Goal: Task Accomplishment & Management: Complete application form

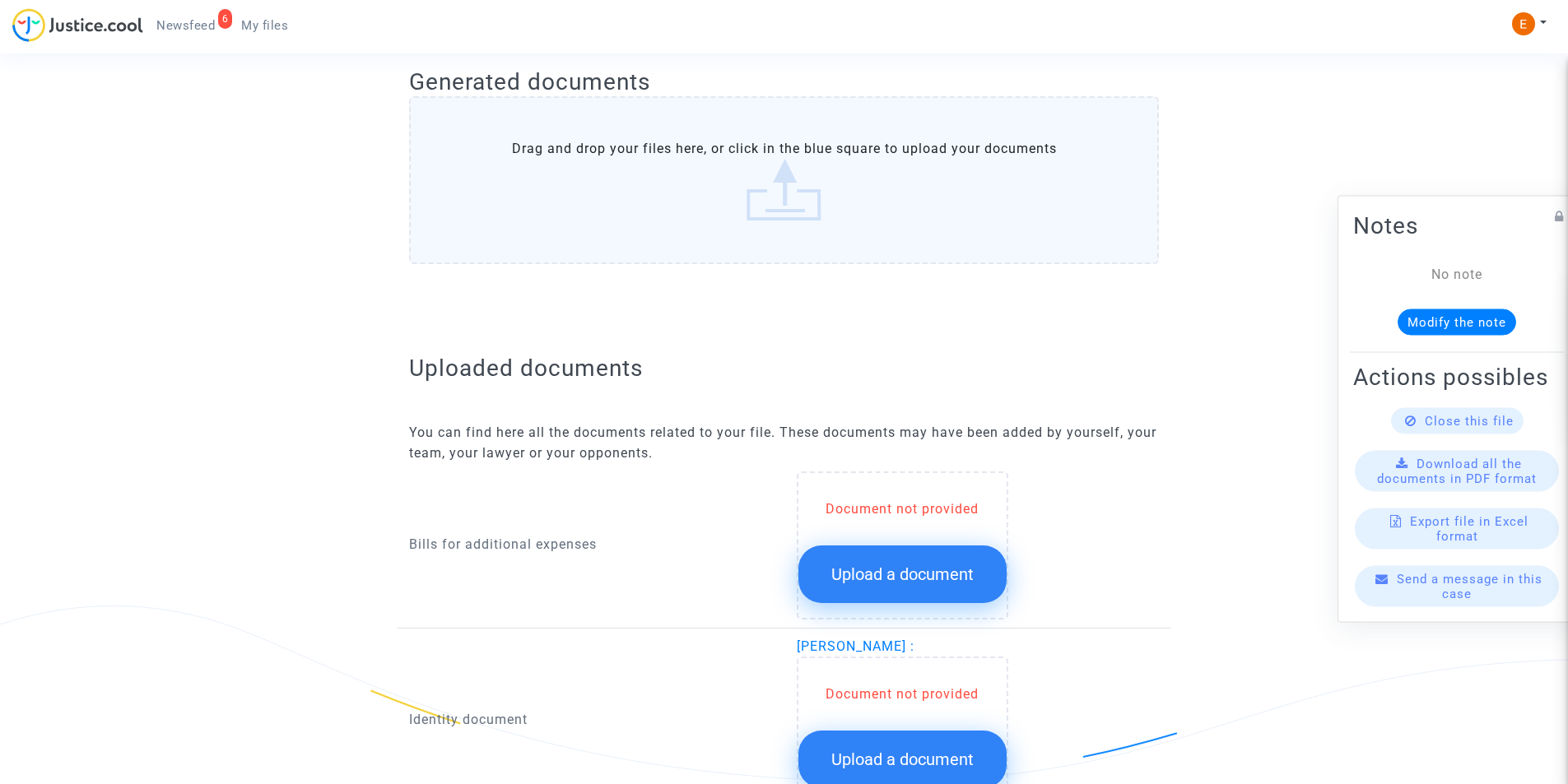
scroll to position [741, 0]
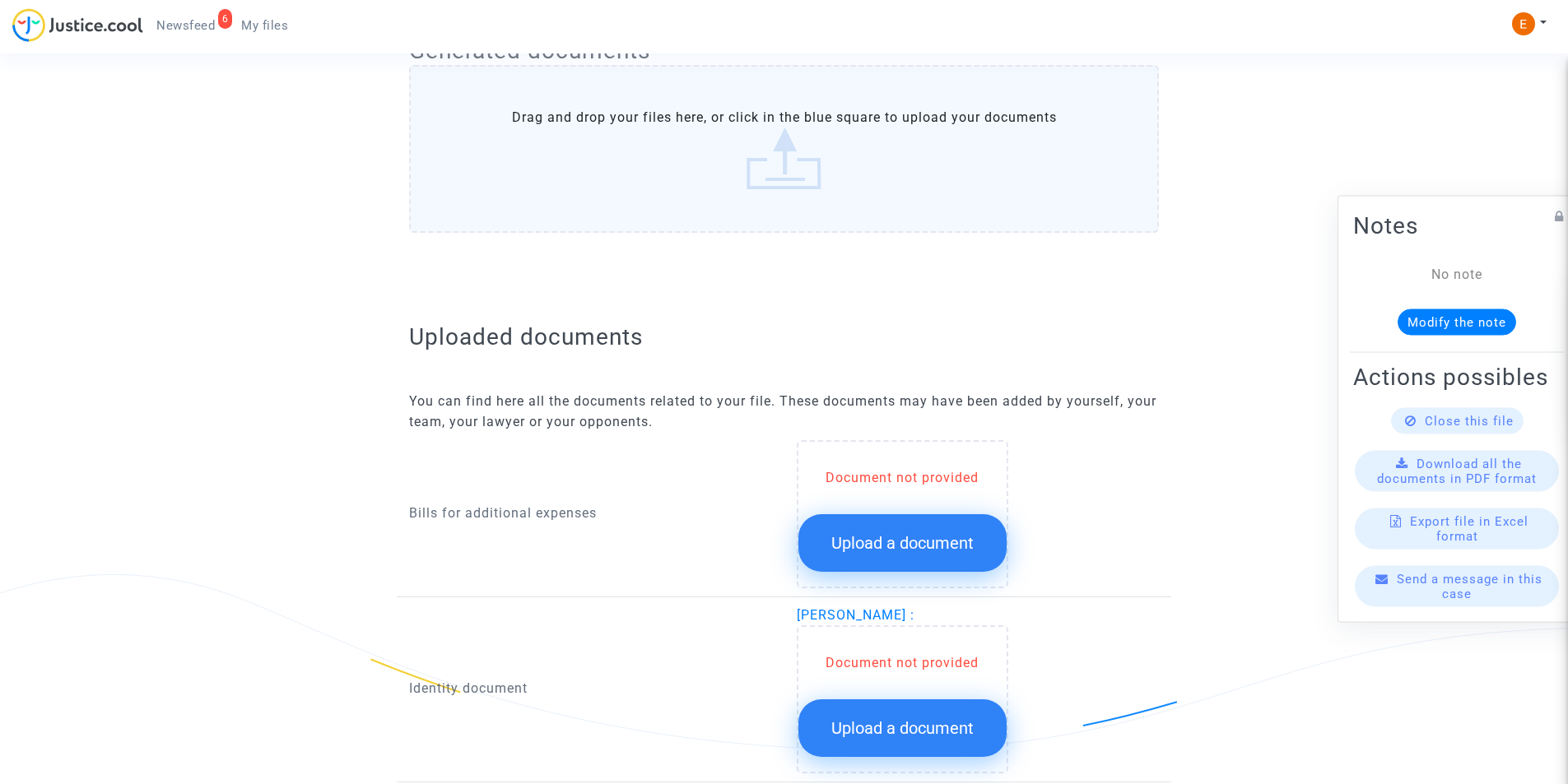
click at [951, 529] on button "Upload a document" at bounding box center [902, 544] width 208 height 58
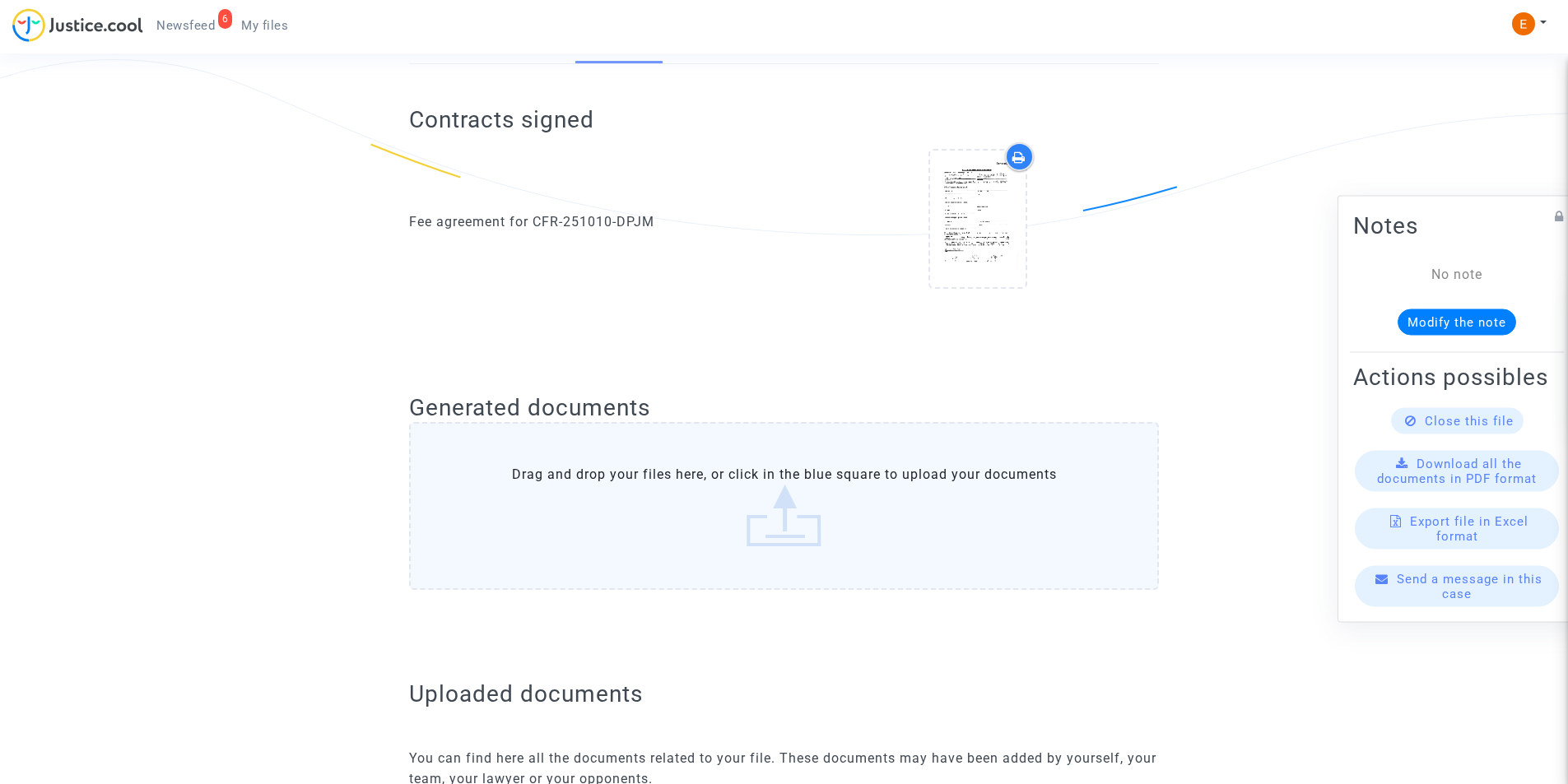
scroll to position [823, 0]
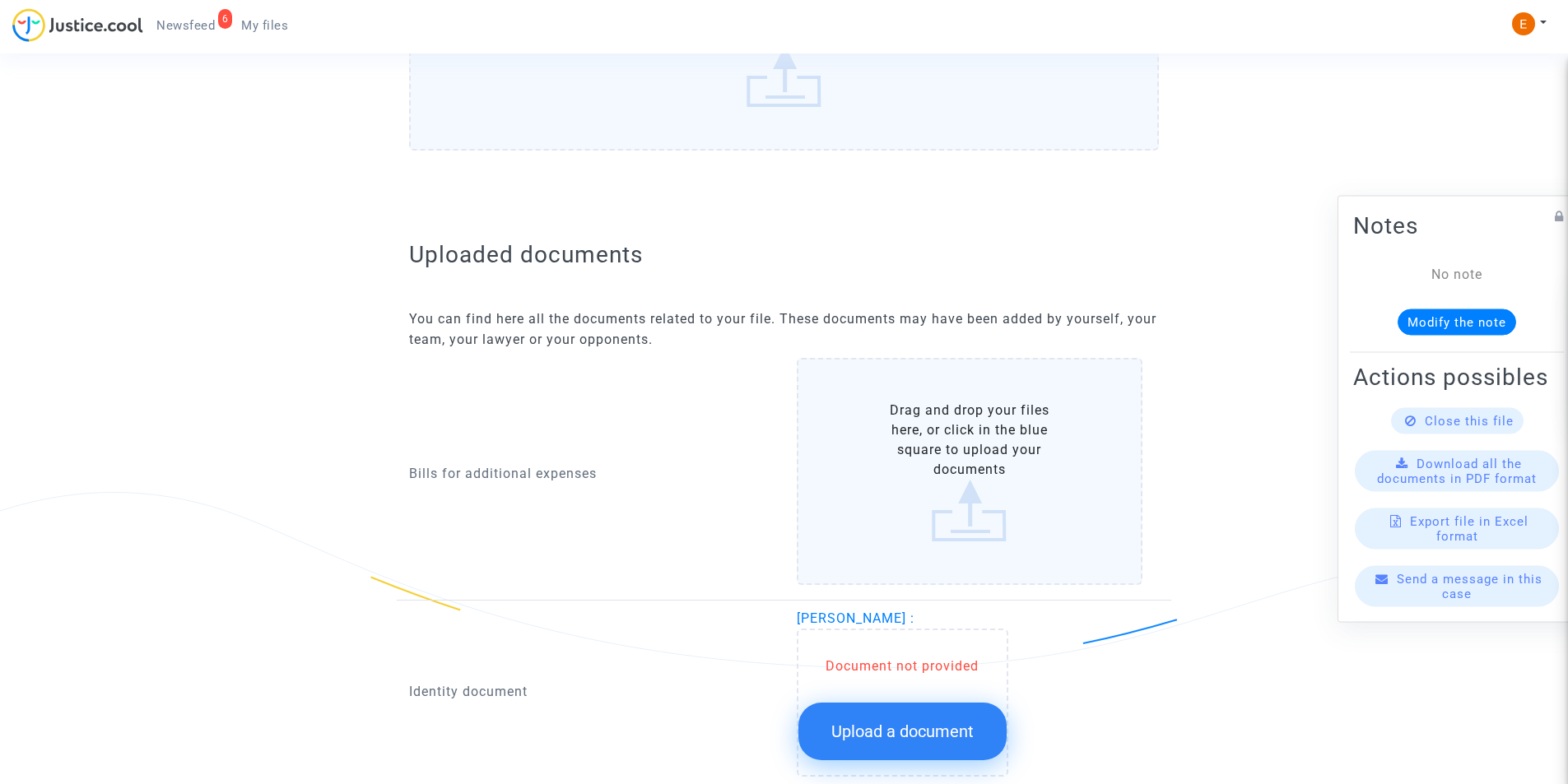
click at [959, 513] on label "Drag and drop your files here, or click in the blue square to upload your docum…" at bounding box center [970, 472] width 346 height 227
click at [0, 0] on input "Drag and drop your files here, or click in the blue square to upload your docum…" at bounding box center [0, 0] width 0 height 0
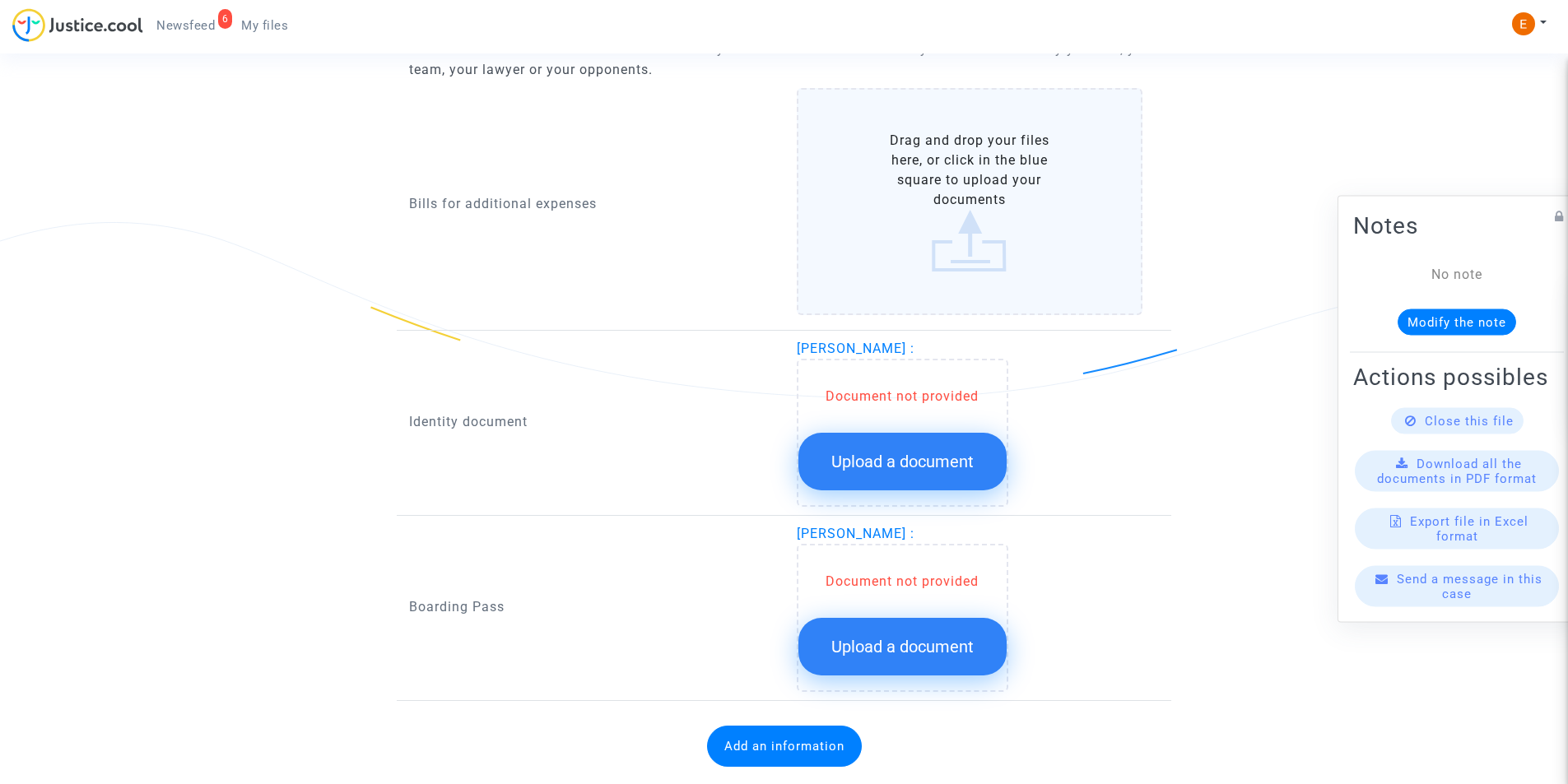
scroll to position [1134, 0]
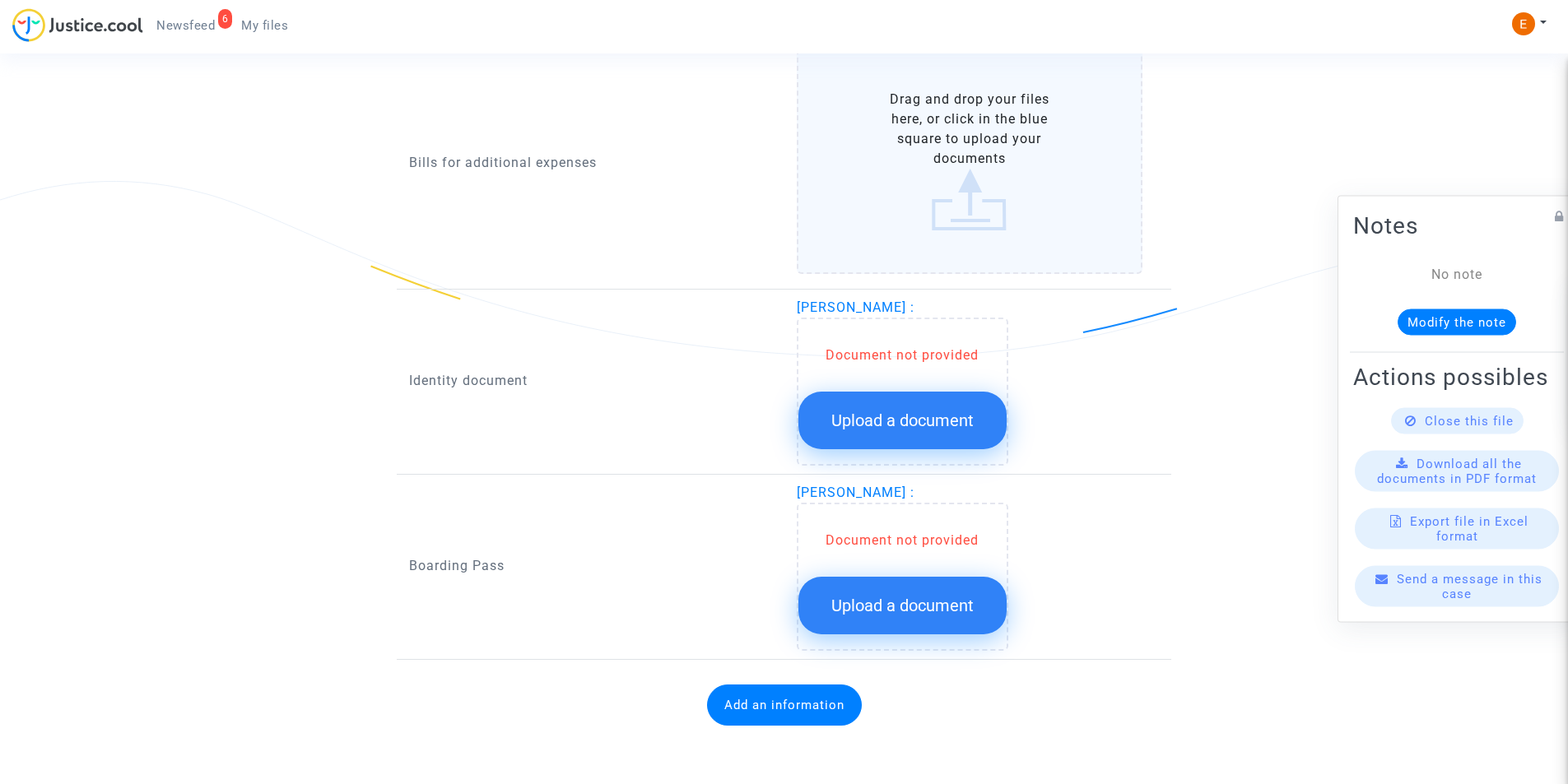
click at [885, 407] on button "Upload a document" at bounding box center [902, 421] width 208 height 58
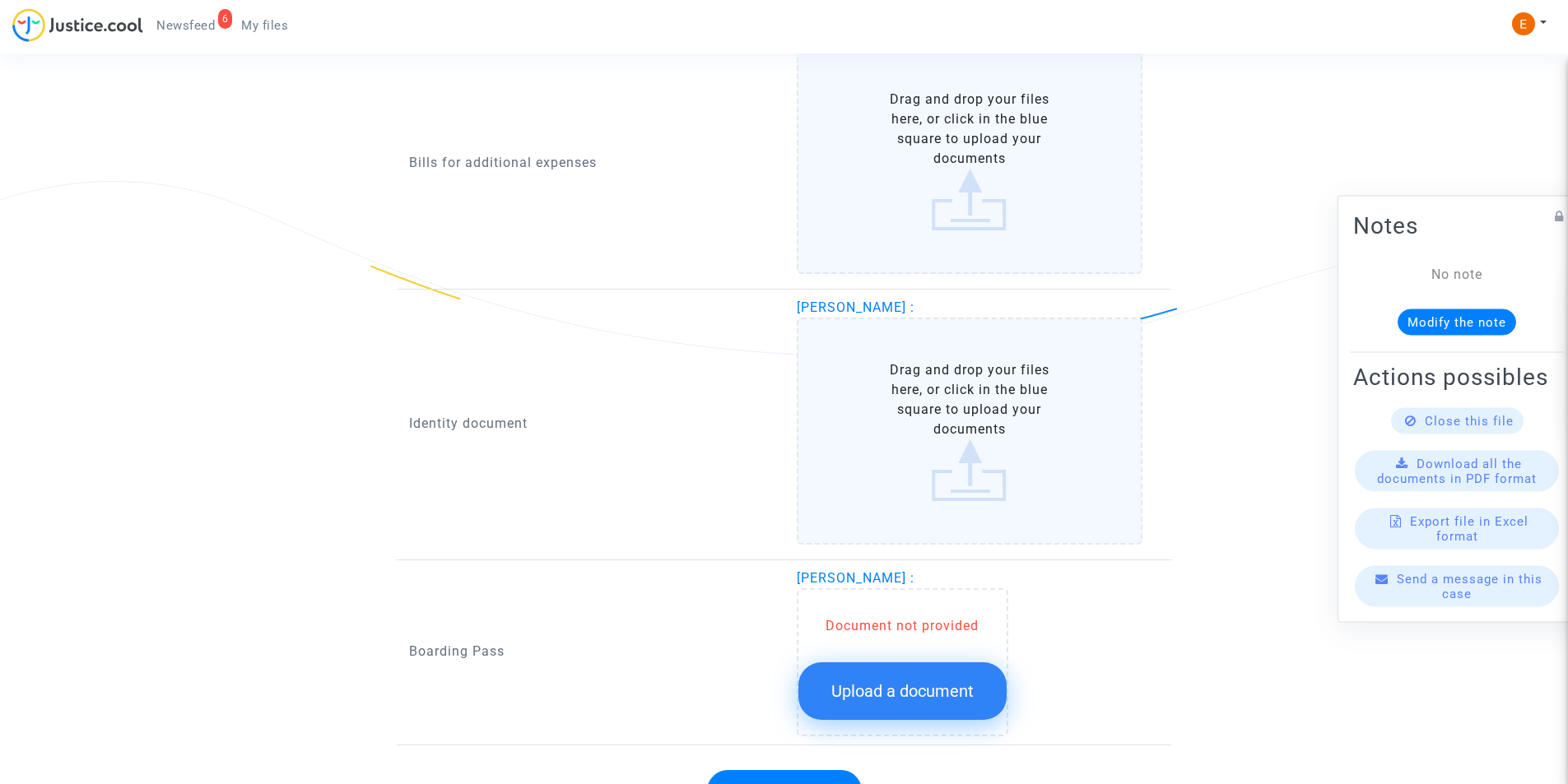
click at [888, 393] on label "Drag and drop your files here, or click in the blue square to upload your docum…" at bounding box center [970, 432] width 346 height 227
click at [0, 0] on input "Drag and drop your files here, or click in the blue square to upload your docum…" at bounding box center [0, 0] width 0 height 0
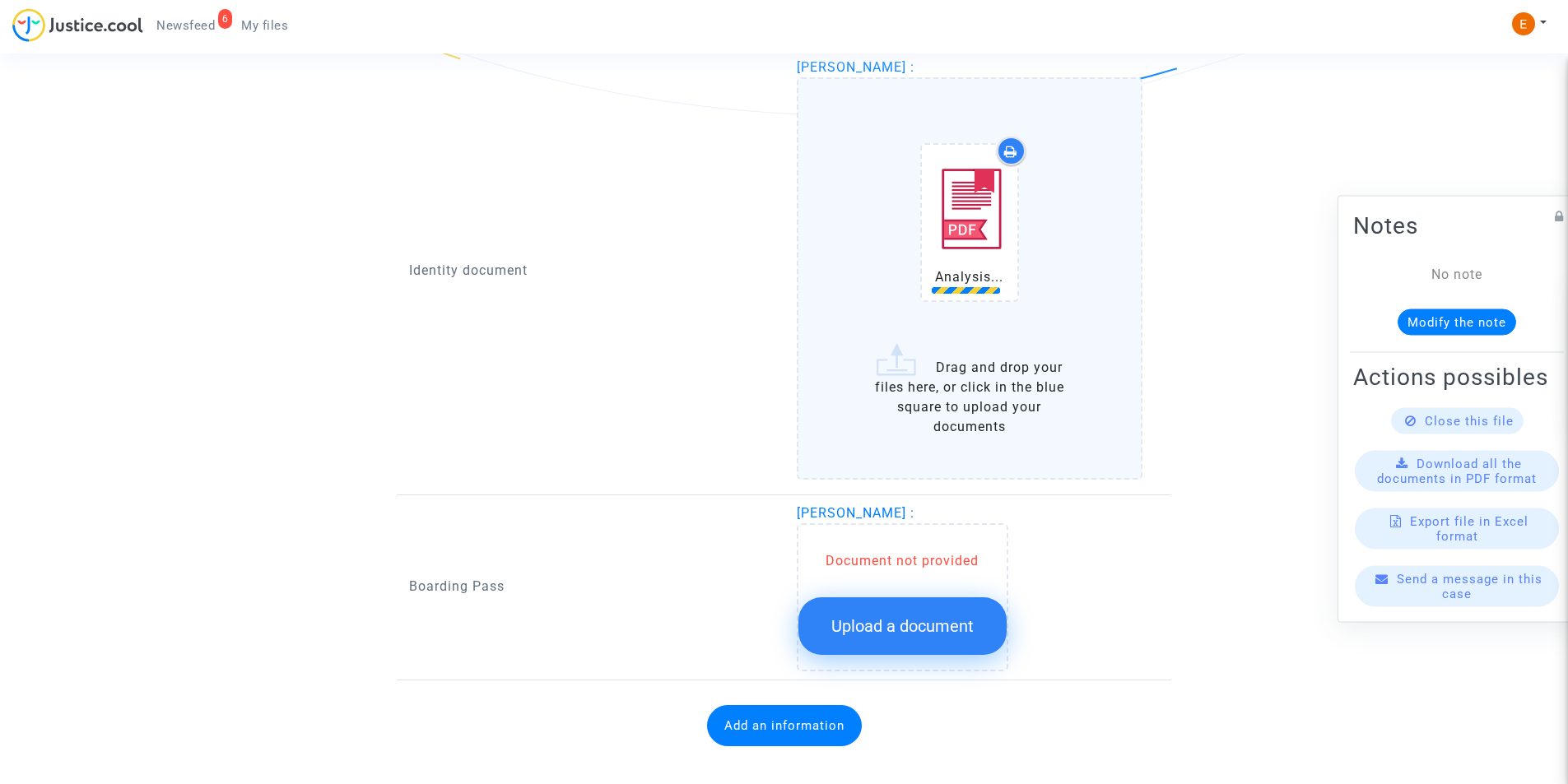
scroll to position [1381, 0]
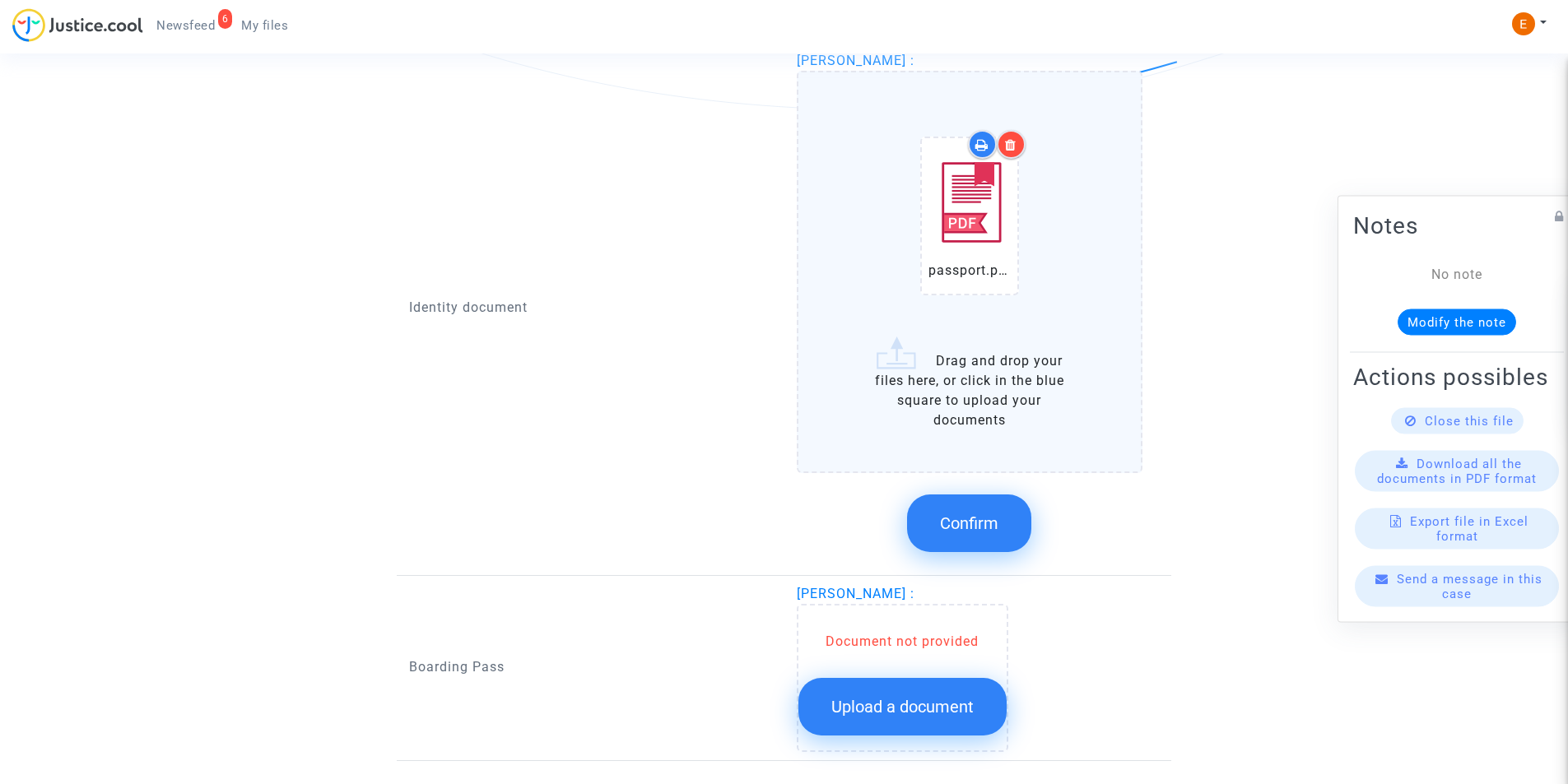
click at [979, 517] on span "Confirm" at bounding box center [969, 524] width 59 height 20
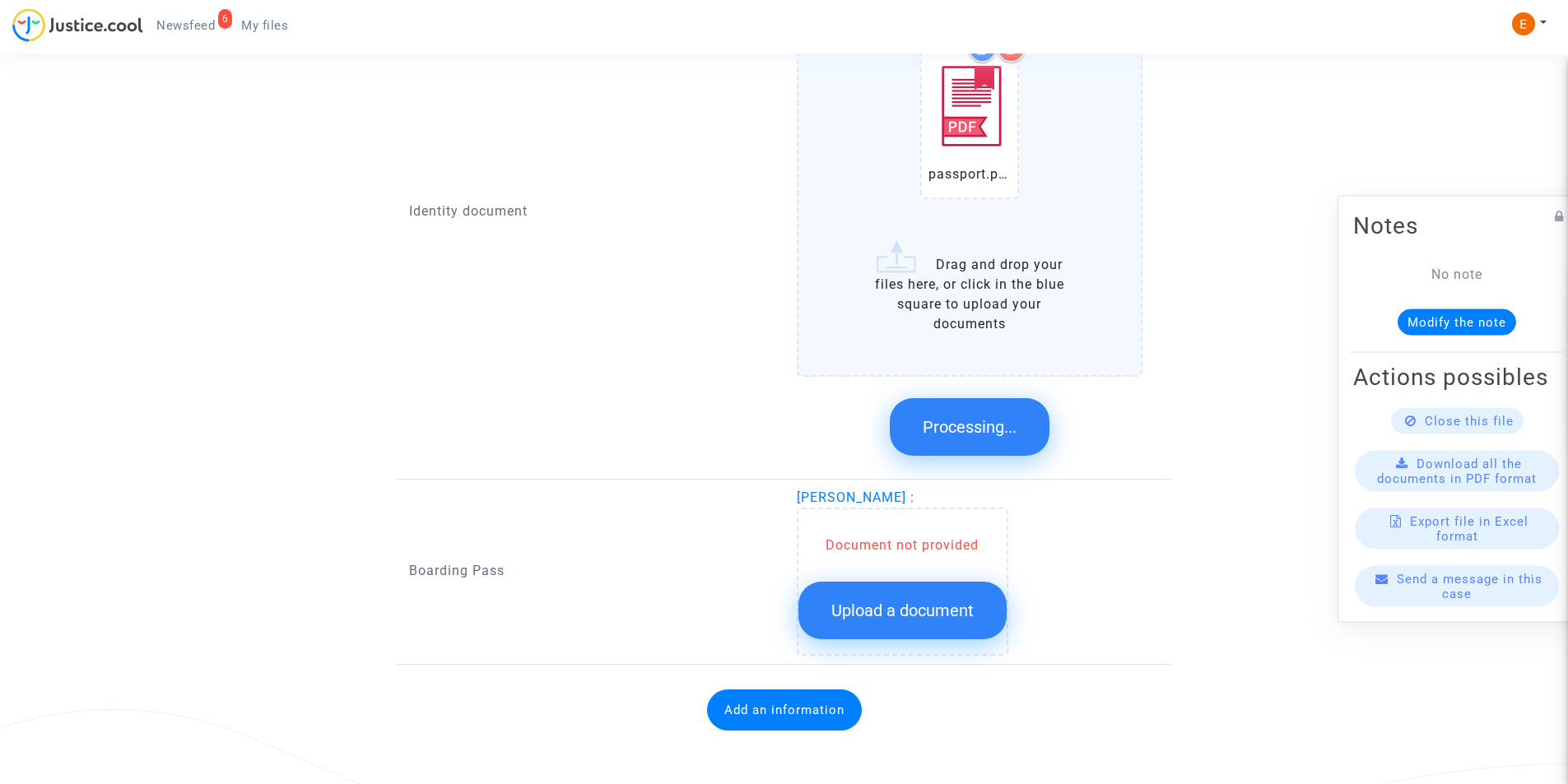
scroll to position [1125, 0]
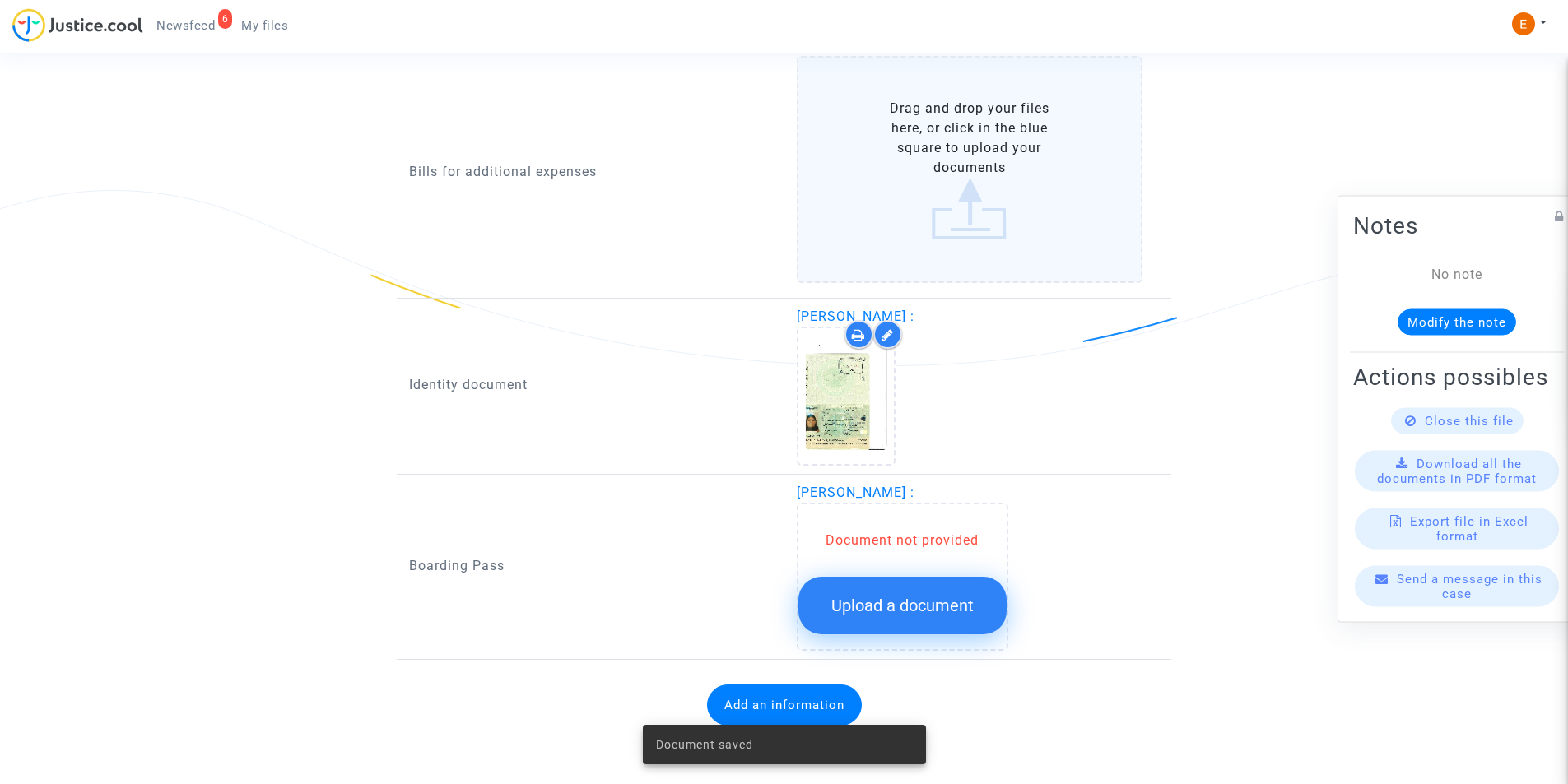
click at [938, 588] on button "Upload a document" at bounding box center [902, 605] width 208 height 58
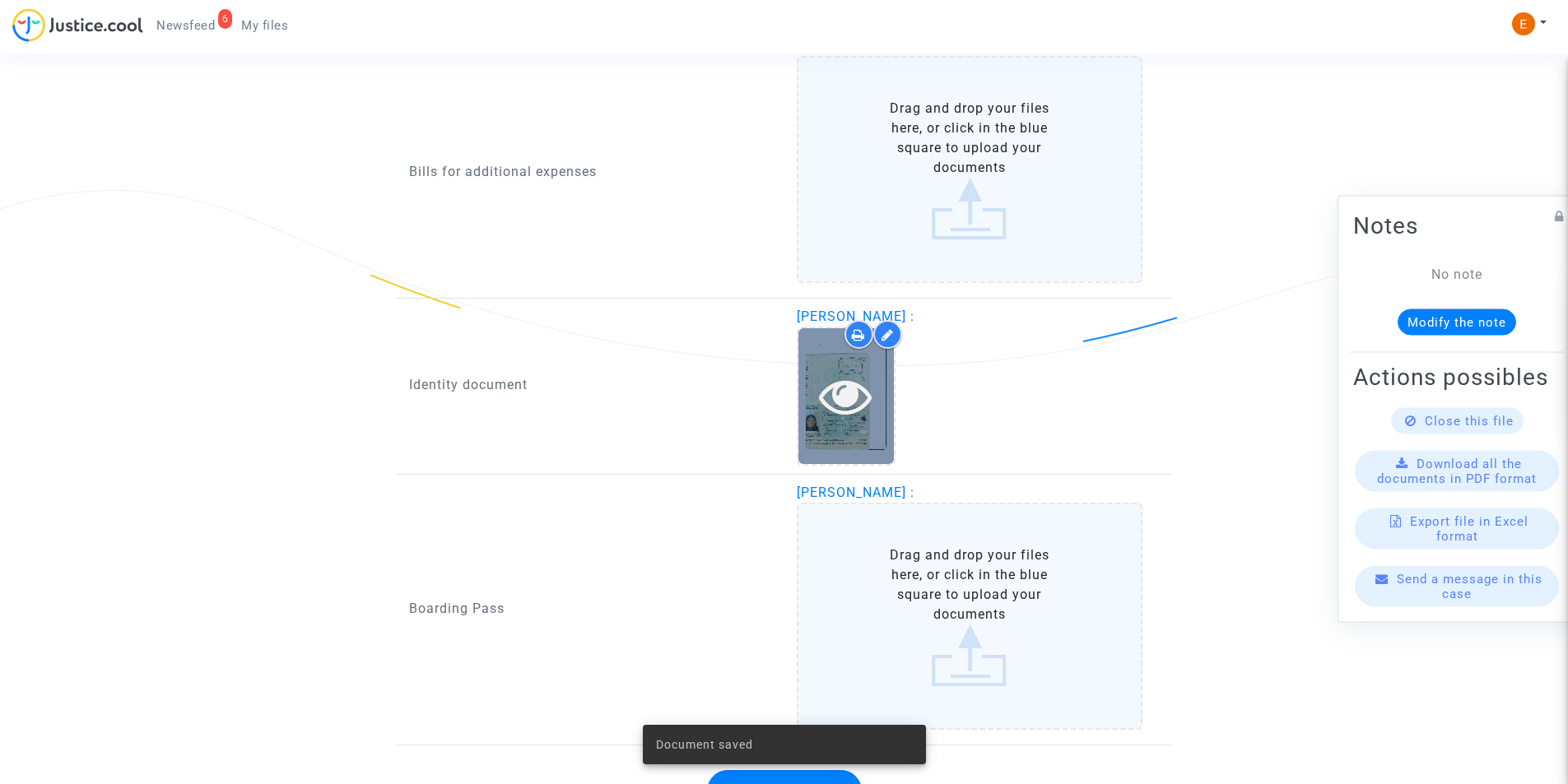
click at [851, 422] on icon at bounding box center [846, 396] width 54 height 53
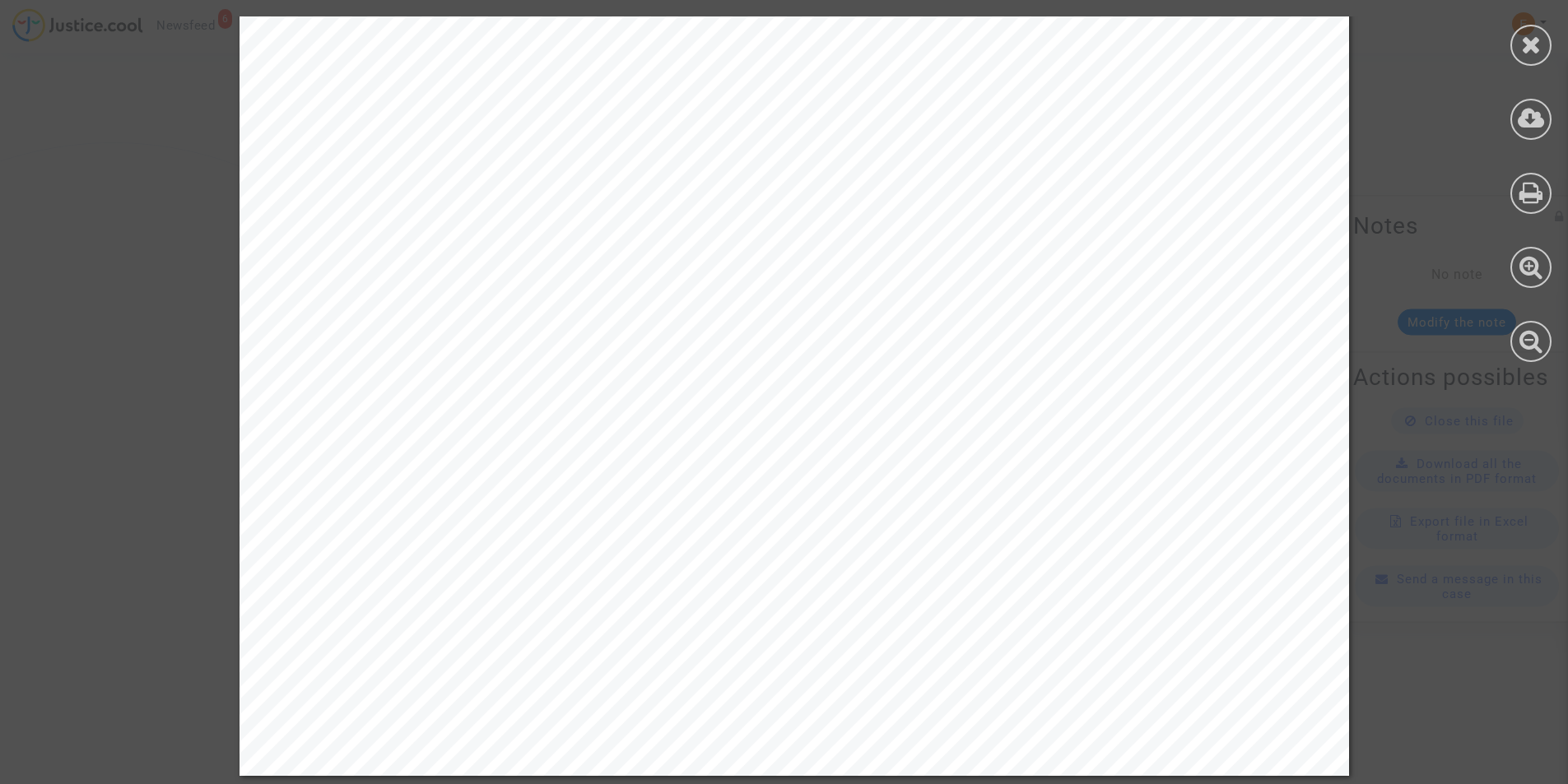
scroll to position [1211, 0]
click at [1528, 45] on icon at bounding box center [1531, 44] width 21 height 25
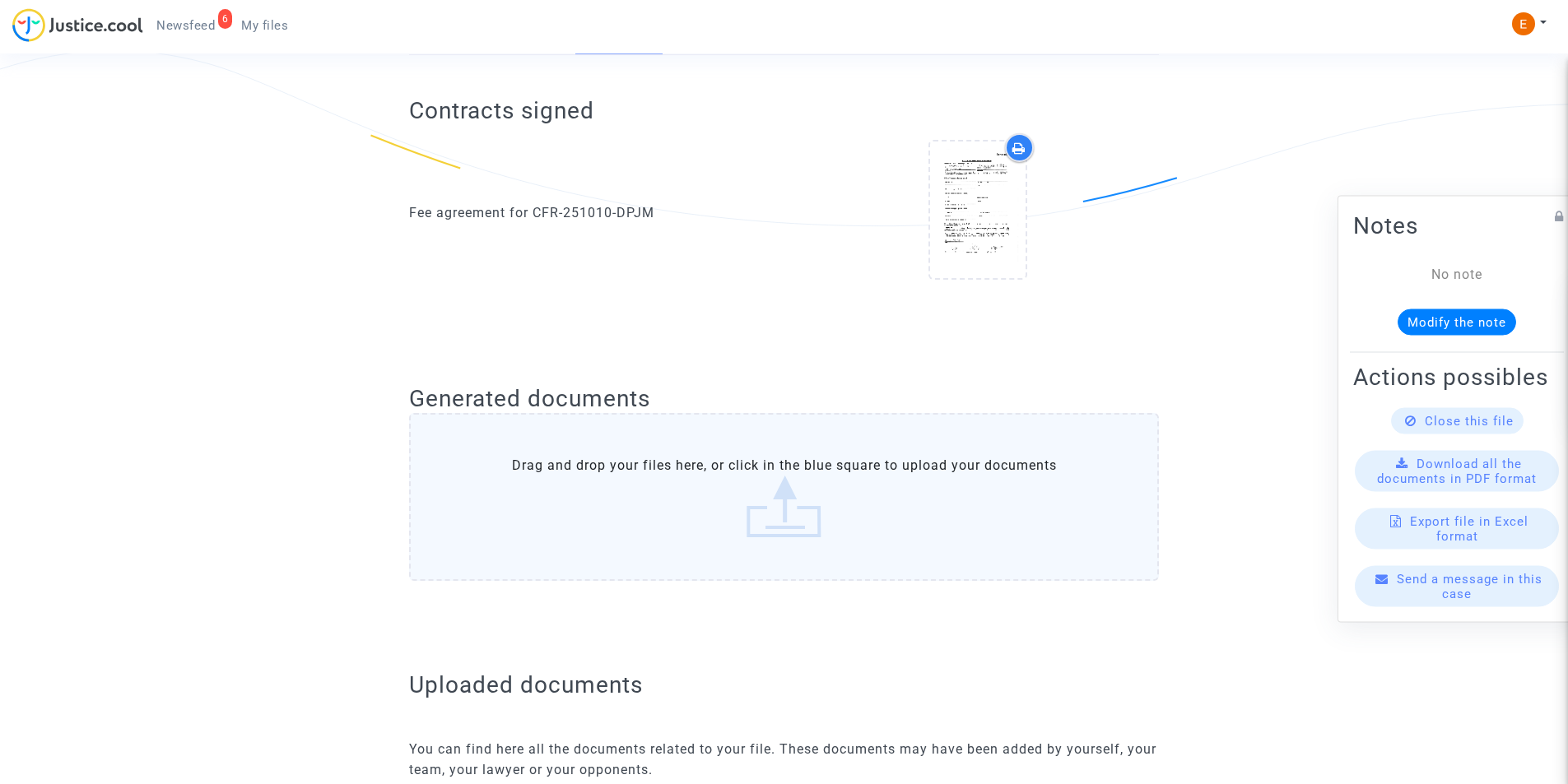
scroll to position [305, 0]
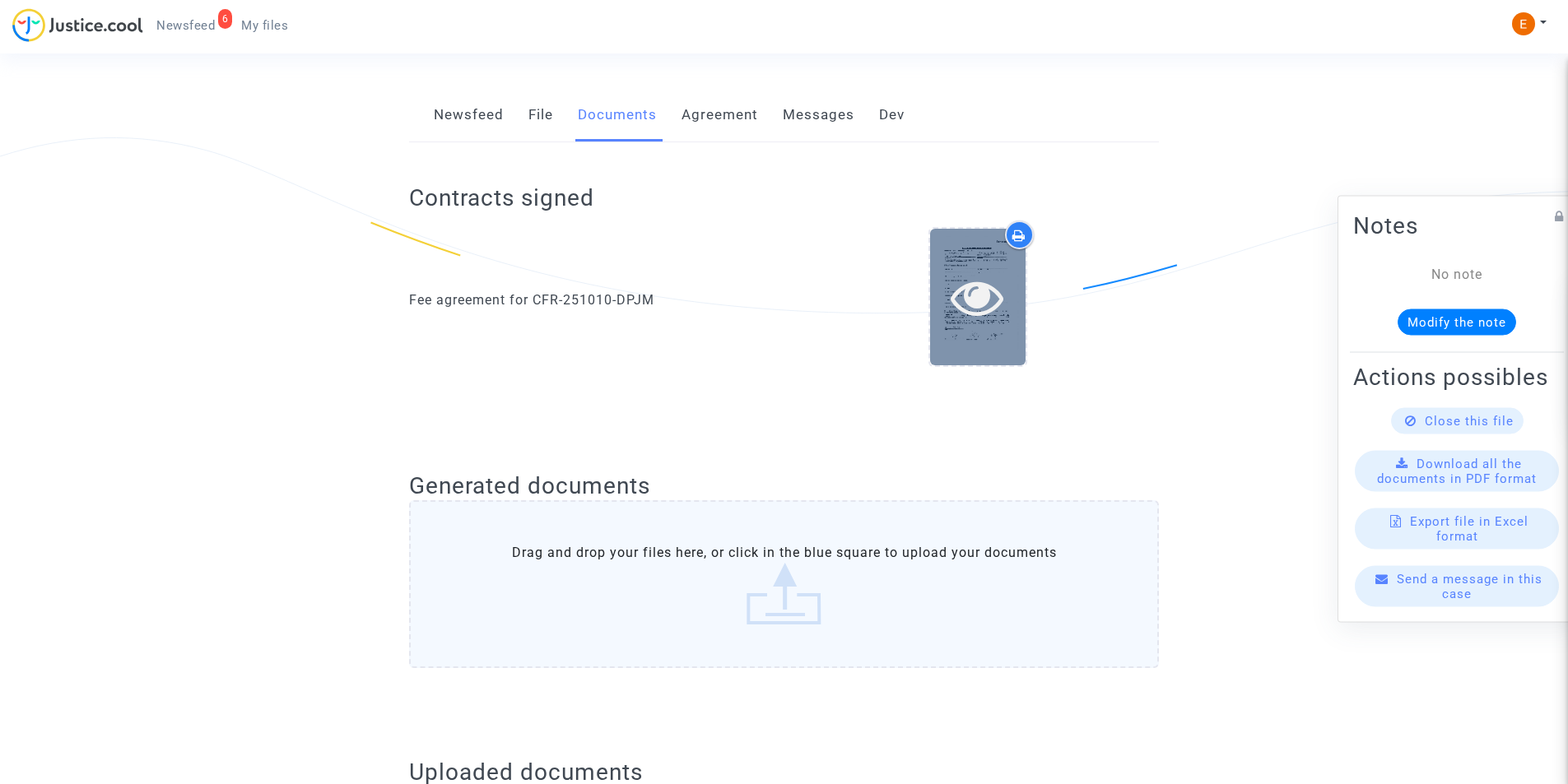
click at [974, 302] on icon at bounding box center [978, 296] width 54 height 53
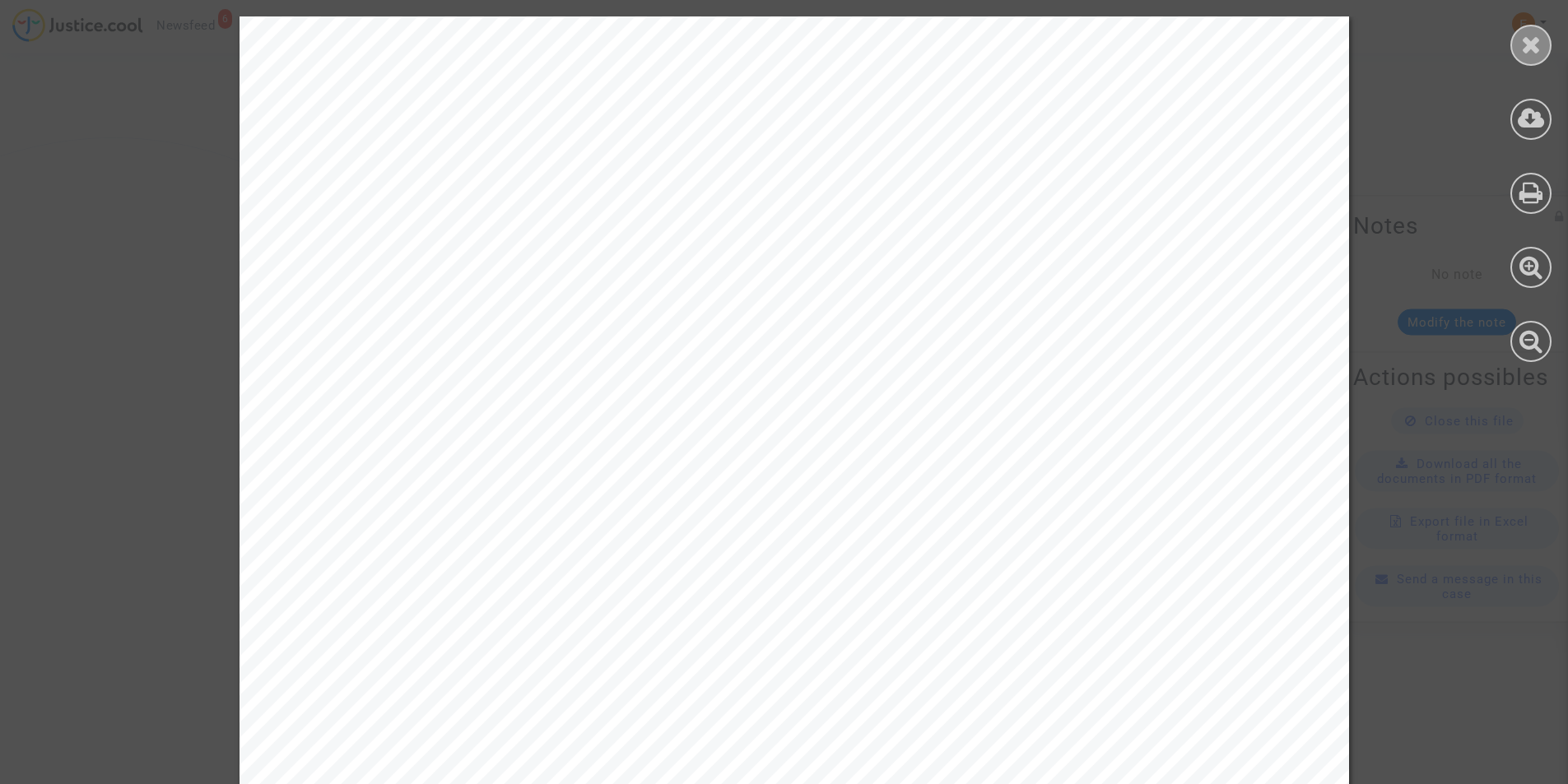
click at [1542, 36] on div at bounding box center [1530, 45] width 41 height 41
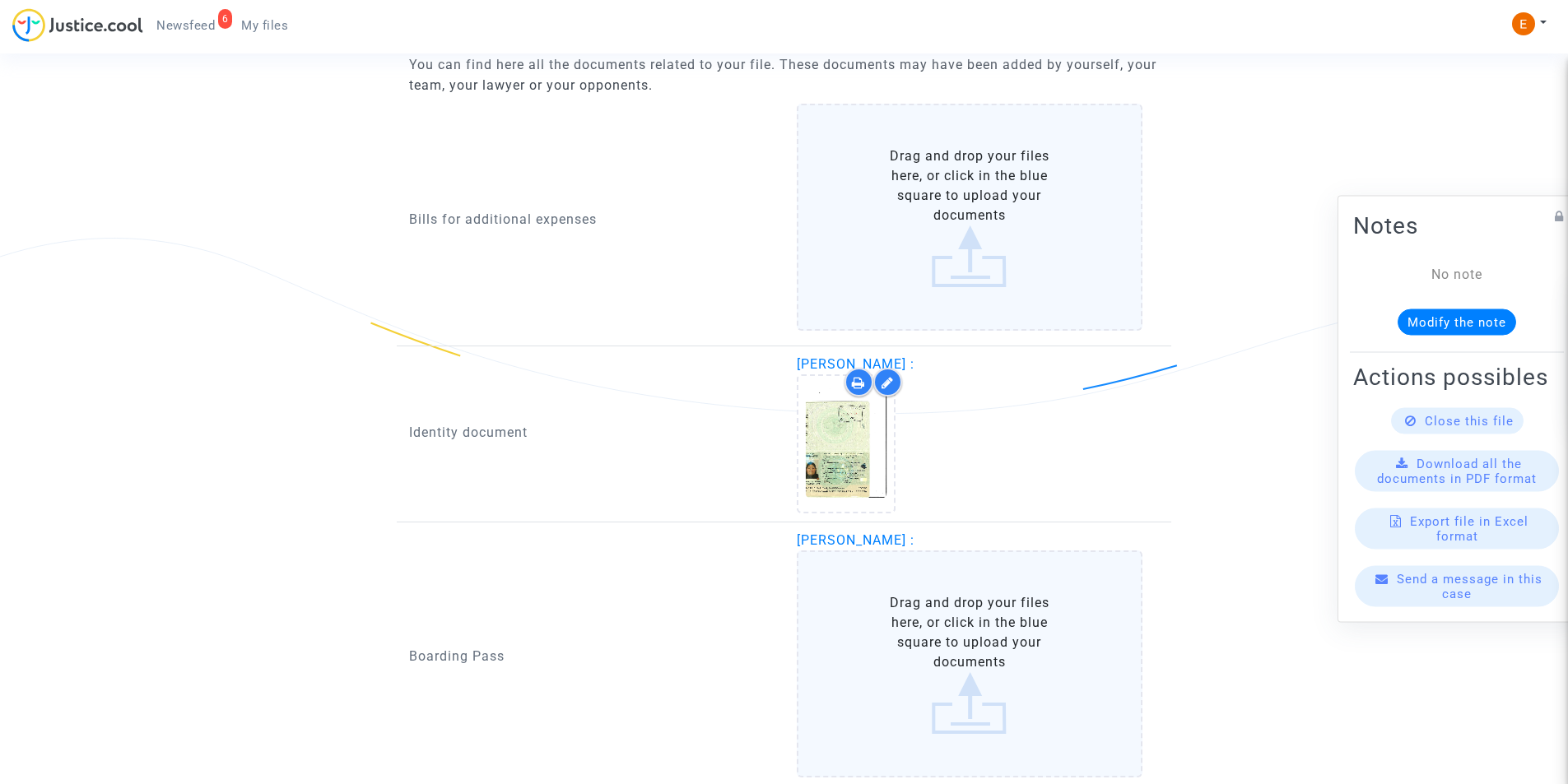
scroll to position [1211, 0]
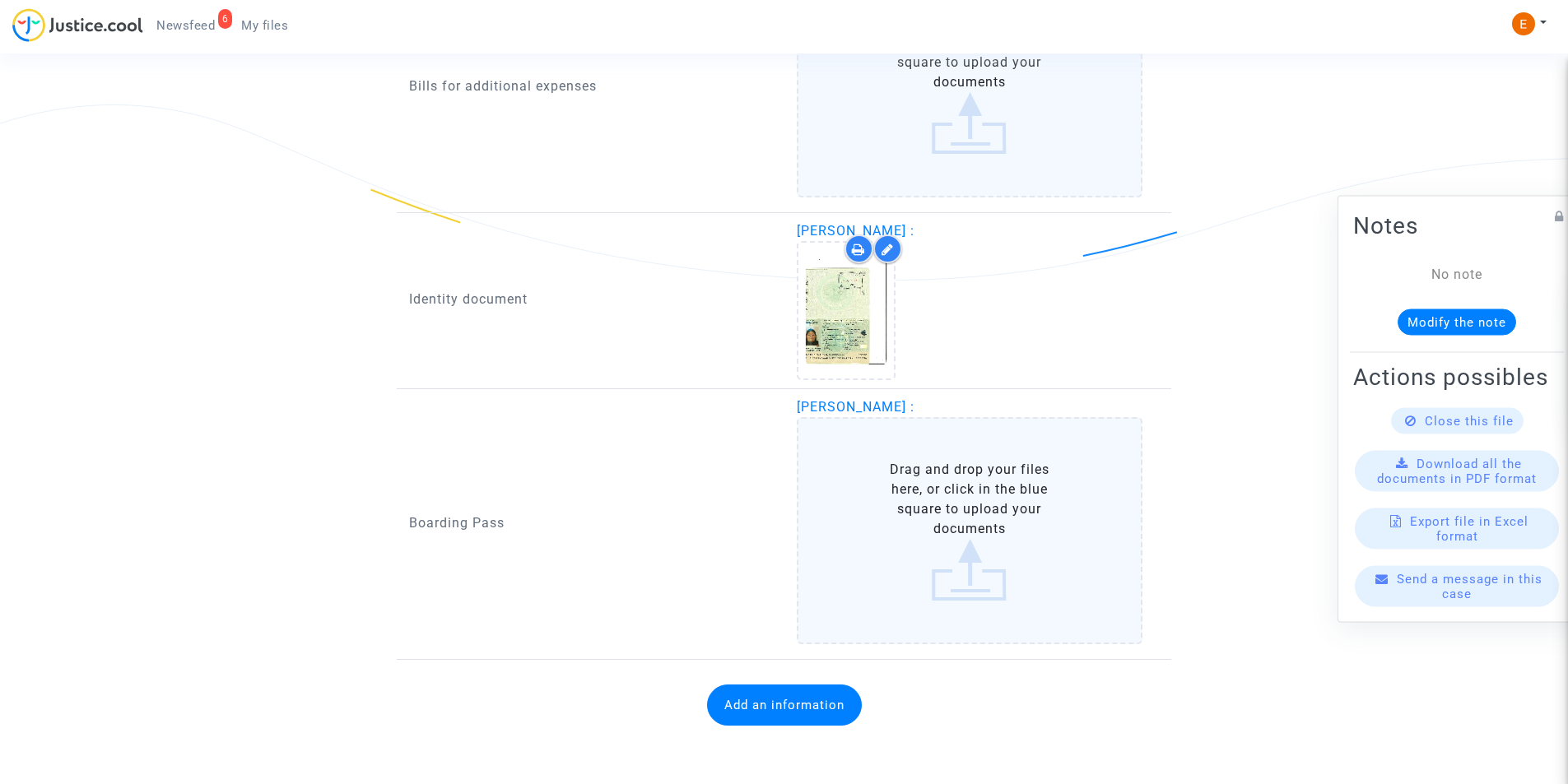
click at [876, 521] on label "Drag and drop your files here, or click in the blue square to upload your docum…" at bounding box center [970, 531] width 346 height 227
click at [0, 0] on input "Drag and drop your files here, or click in the blue square to upload your docum…" at bounding box center [0, 0] width 0 height 0
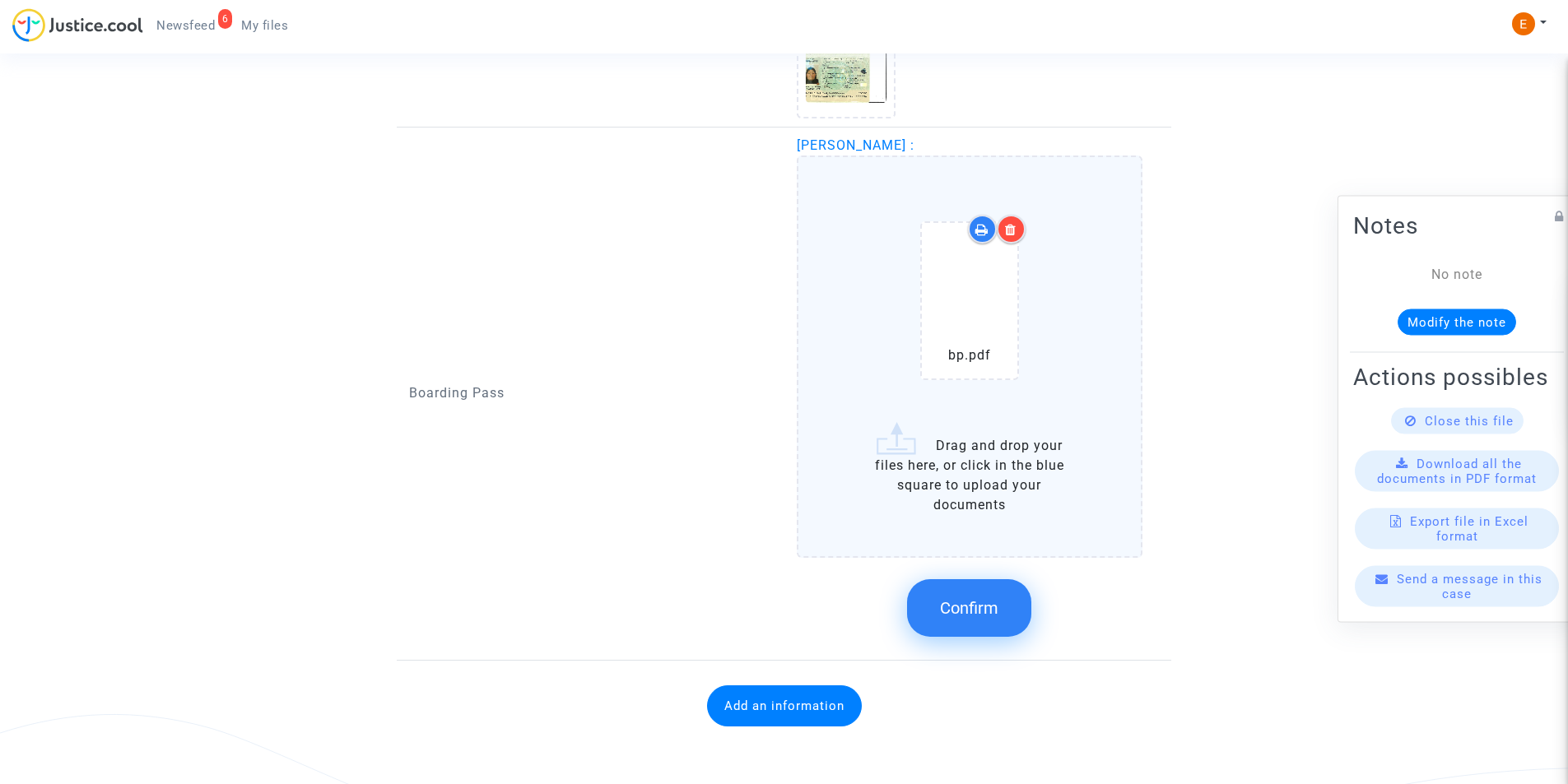
scroll to position [1473, 0]
click at [977, 503] on label "bp.pdf Drag and drop your files here, or click in the blue square to upload you…" at bounding box center [970, 356] width 346 height 403
click at [0, 0] on input "bp.pdf Drag and drop your files here, or click in the blue square to upload you…" at bounding box center [0, 0] width 0 height 0
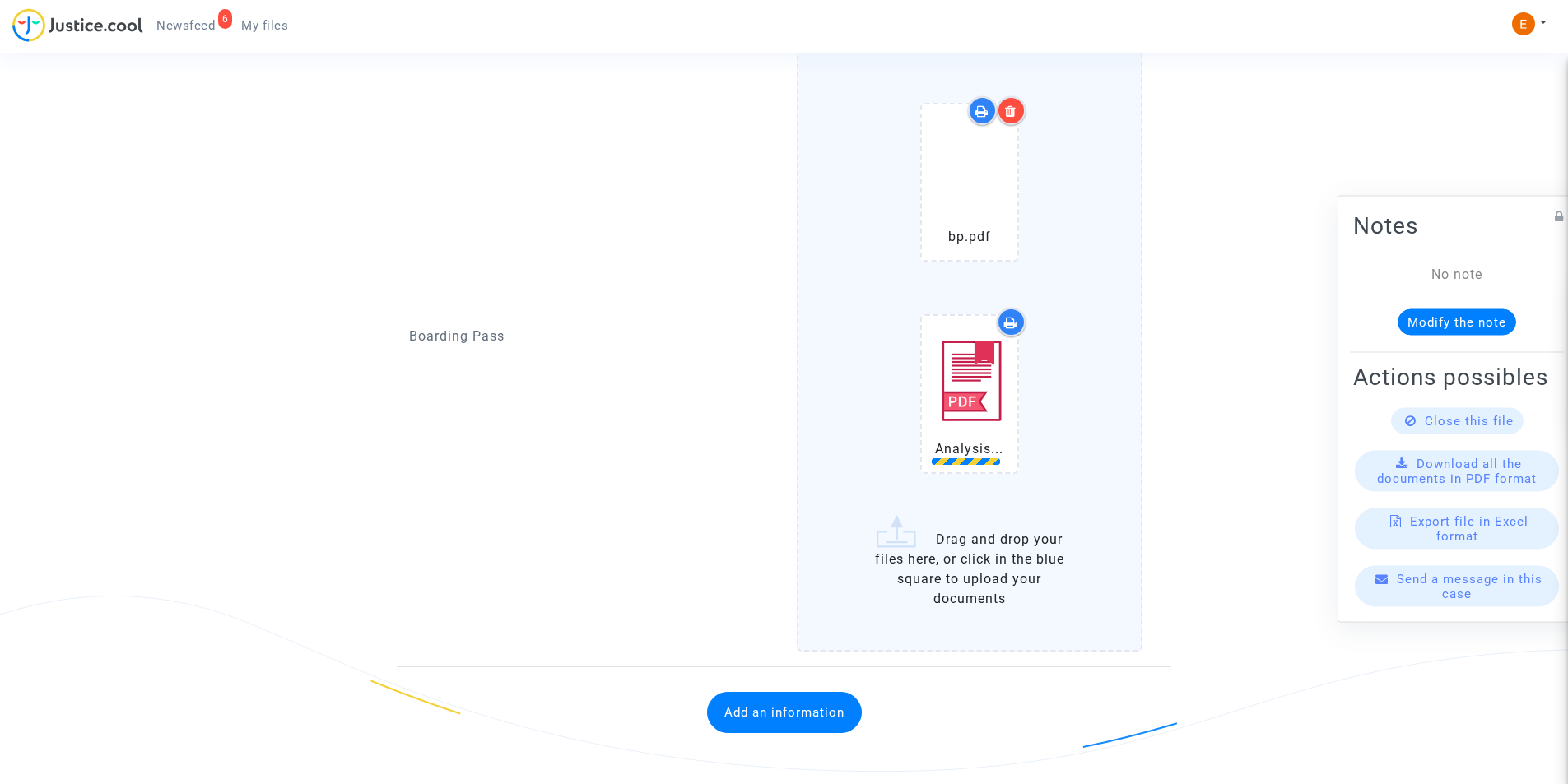
scroll to position [1599, 0]
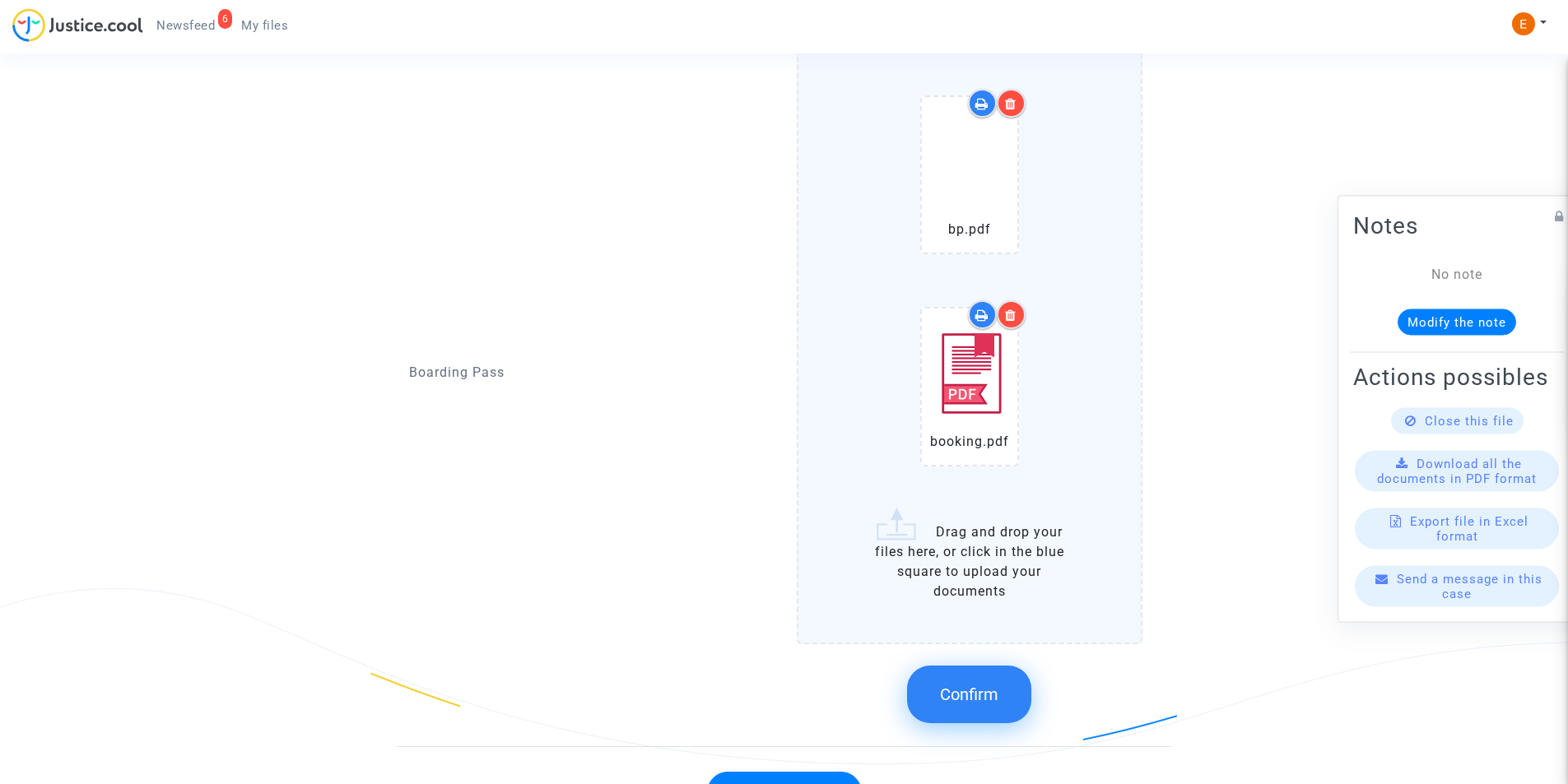
click at [1009, 314] on icon at bounding box center [1011, 314] width 12 height 13
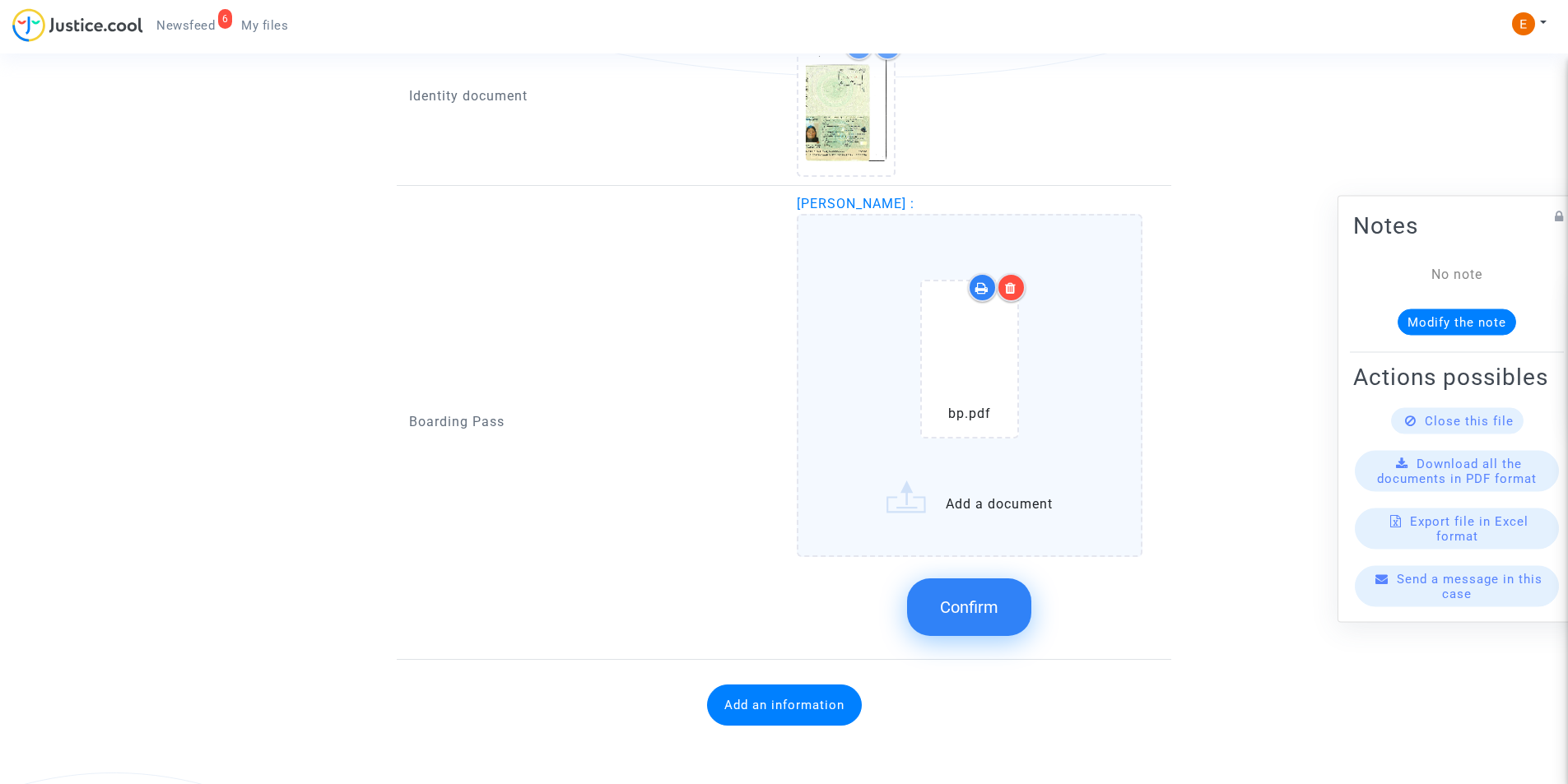
scroll to position [1414, 0]
click at [963, 438] on div "bp.pdf" at bounding box center [970, 359] width 99 height 159
click at [946, 465] on div "bp.pdf" at bounding box center [969, 362] width 145 height 211
click at [0, 0] on input "bp.pdf Add a document" at bounding box center [0, 0] width 0 height 0
click at [971, 488] on label "bp.pdf Add a document" at bounding box center [970, 386] width 346 height 343
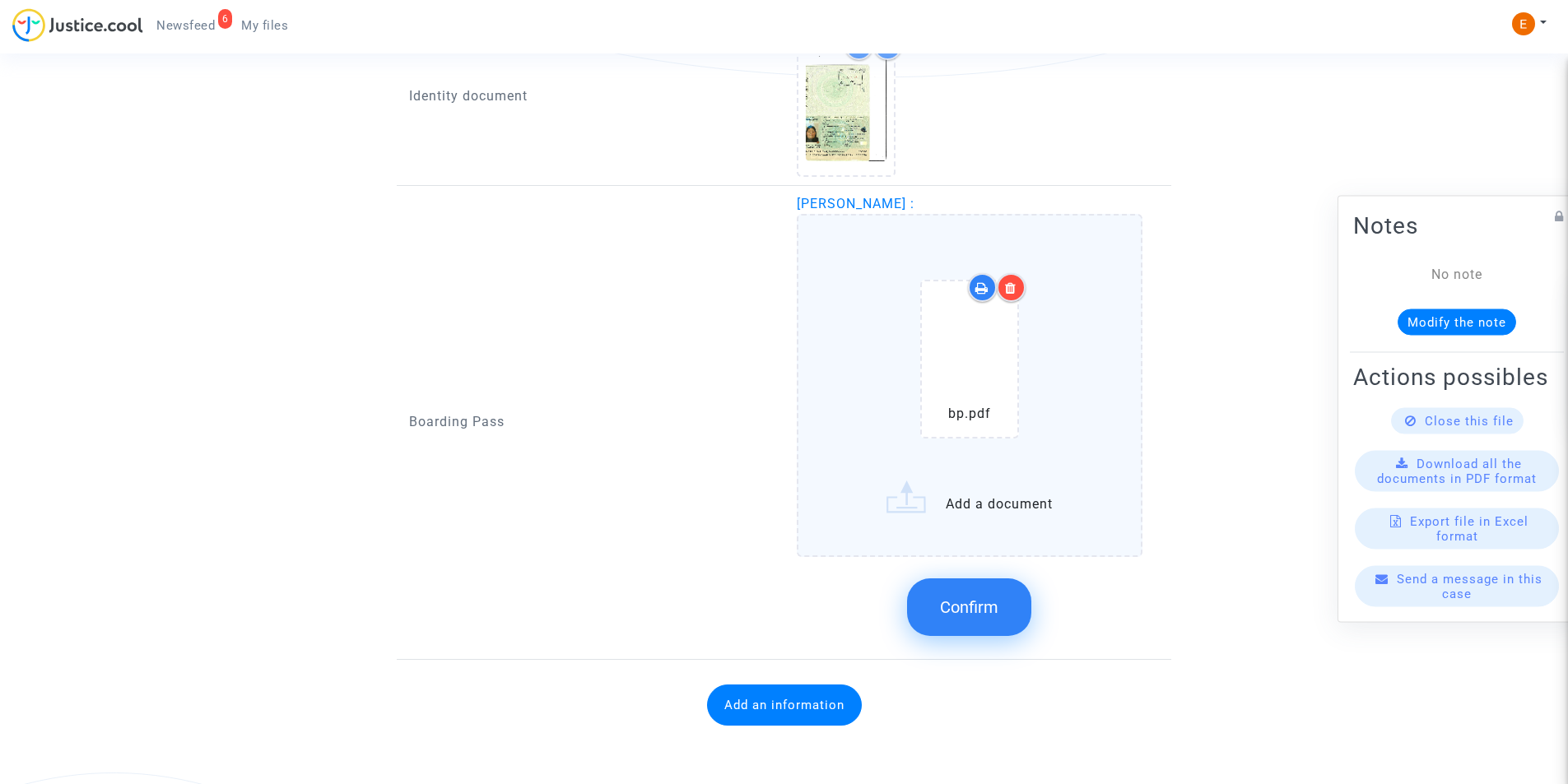
click at [0, 0] on input "bp.pdf Add a document" at bounding box center [0, 0] width 0 height 0
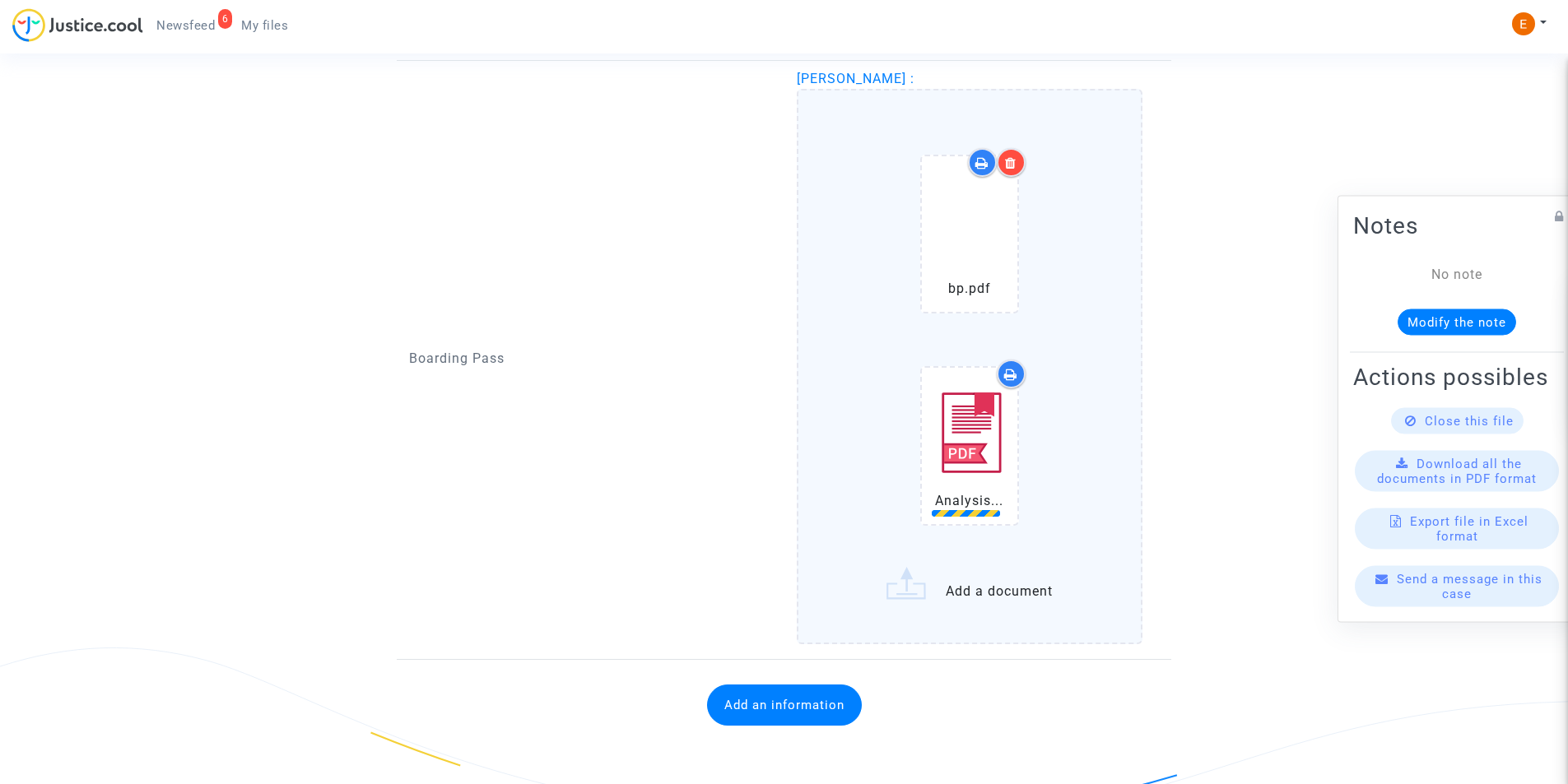
scroll to position [1599, 0]
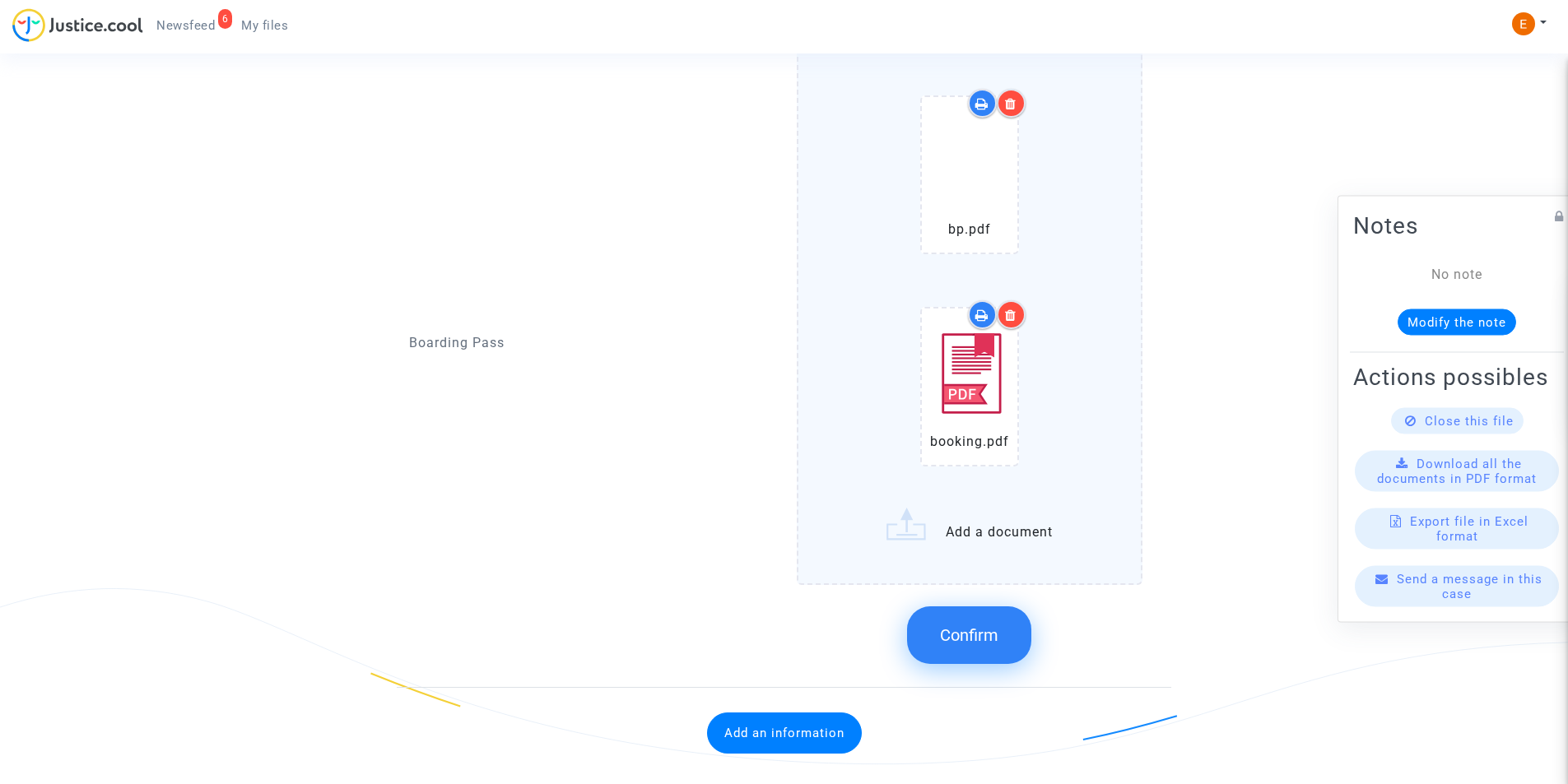
click at [944, 623] on button "Confirm" at bounding box center [969, 635] width 125 height 58
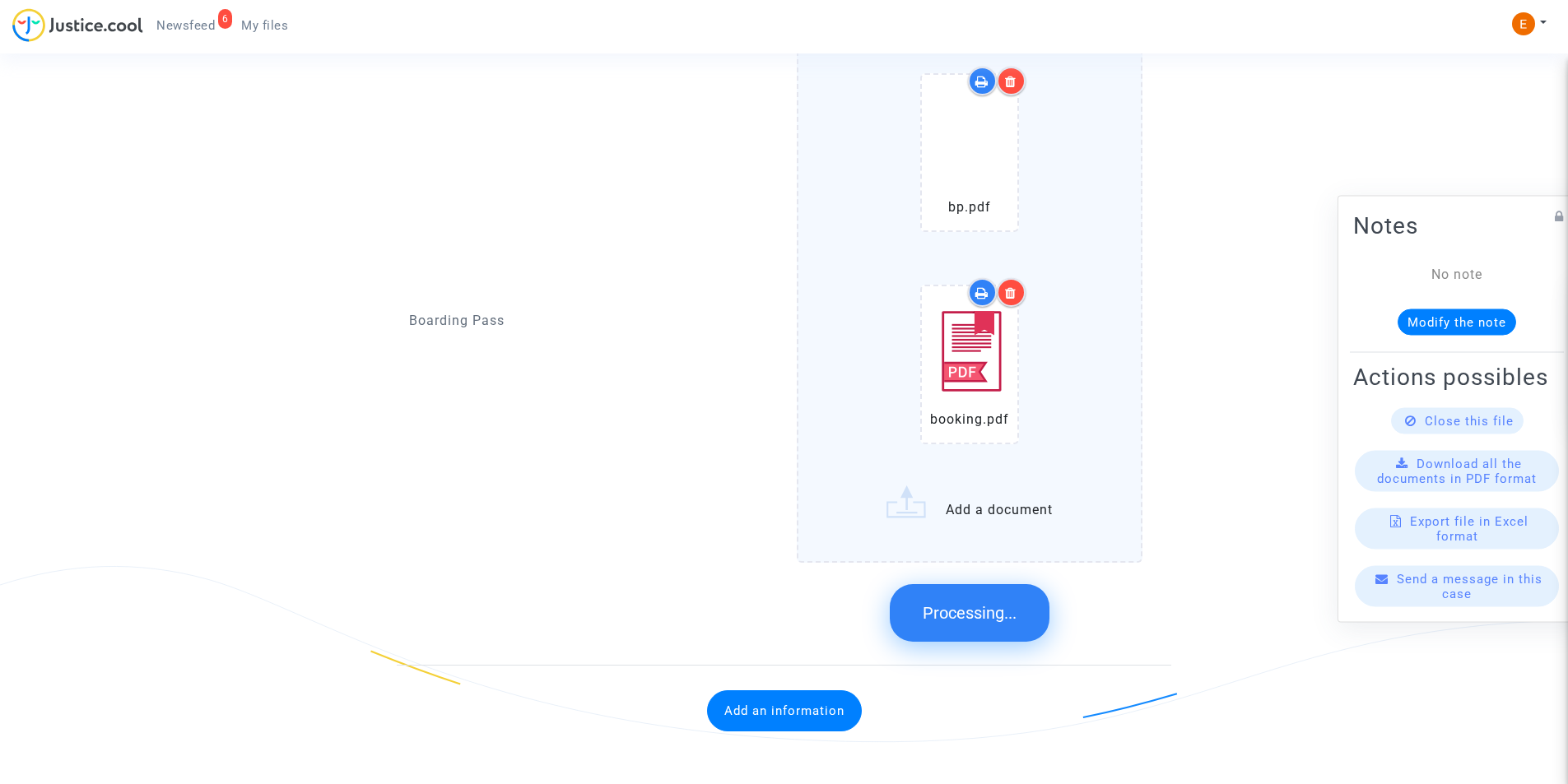
scroll to position [1627, 0]
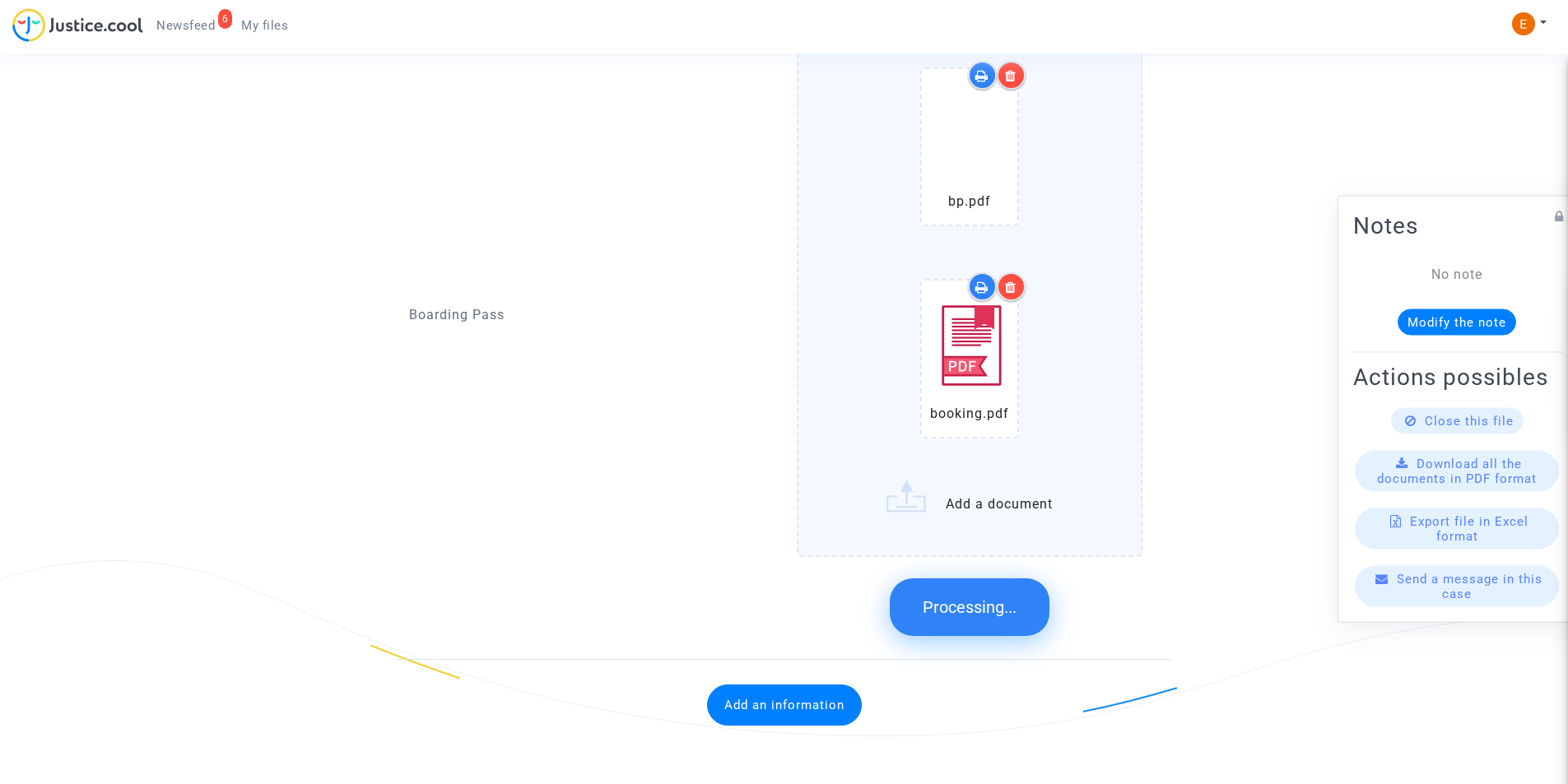
click at [809, 695] on button "Add an information" at bounding box center [784, 705] width 155 height 41
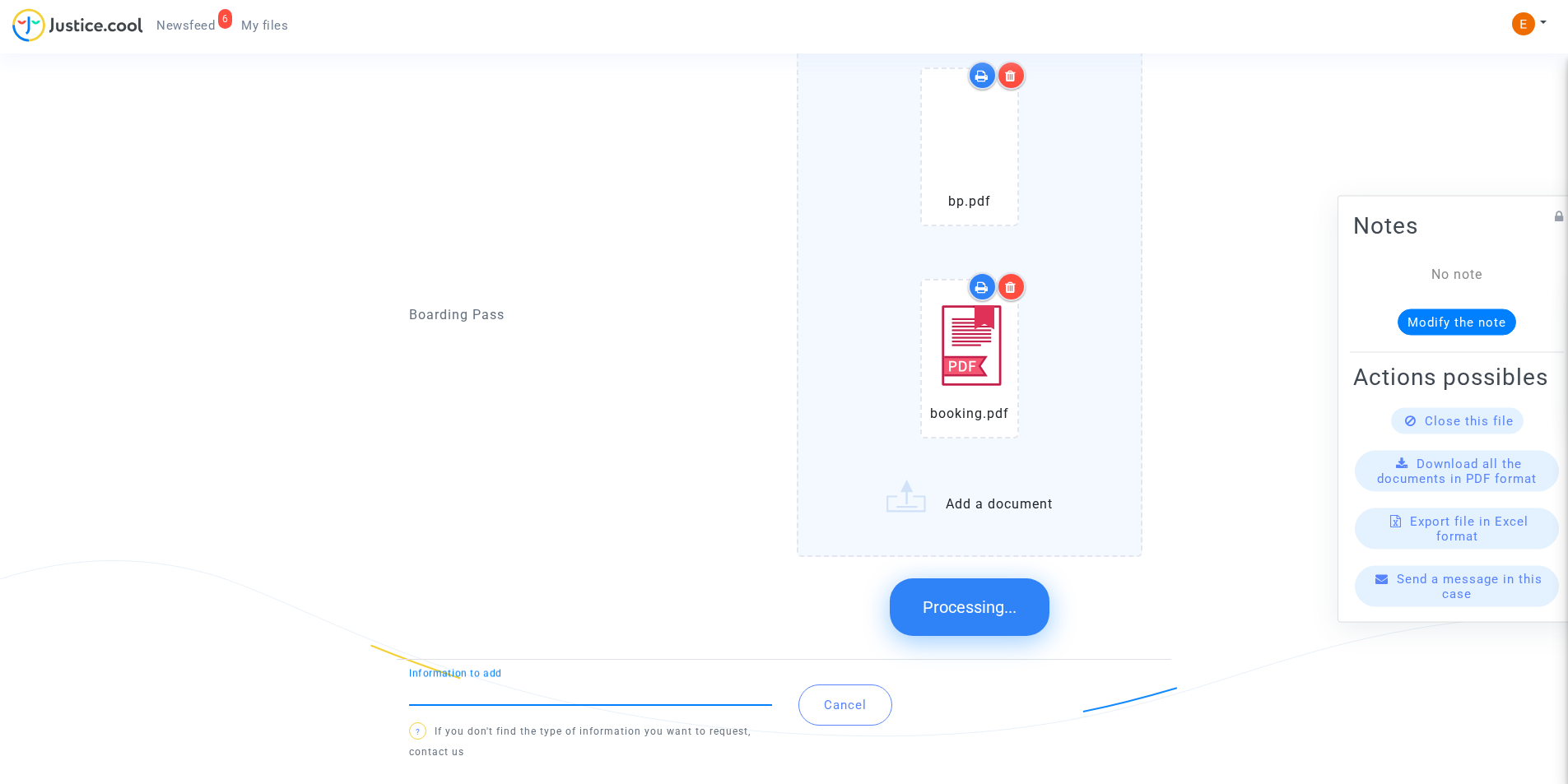
scroll to position [1148, 0]
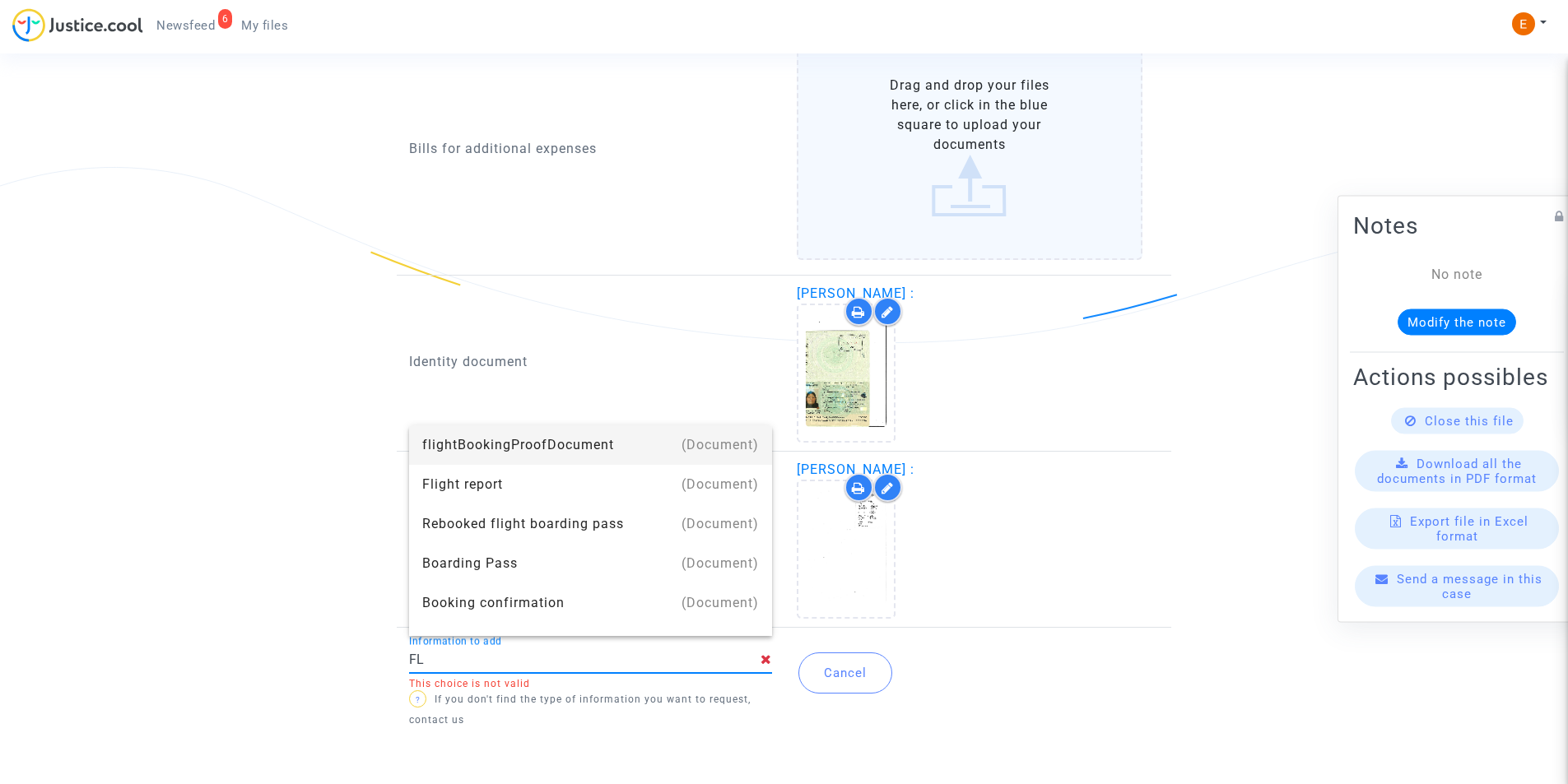
type input "Flight report"
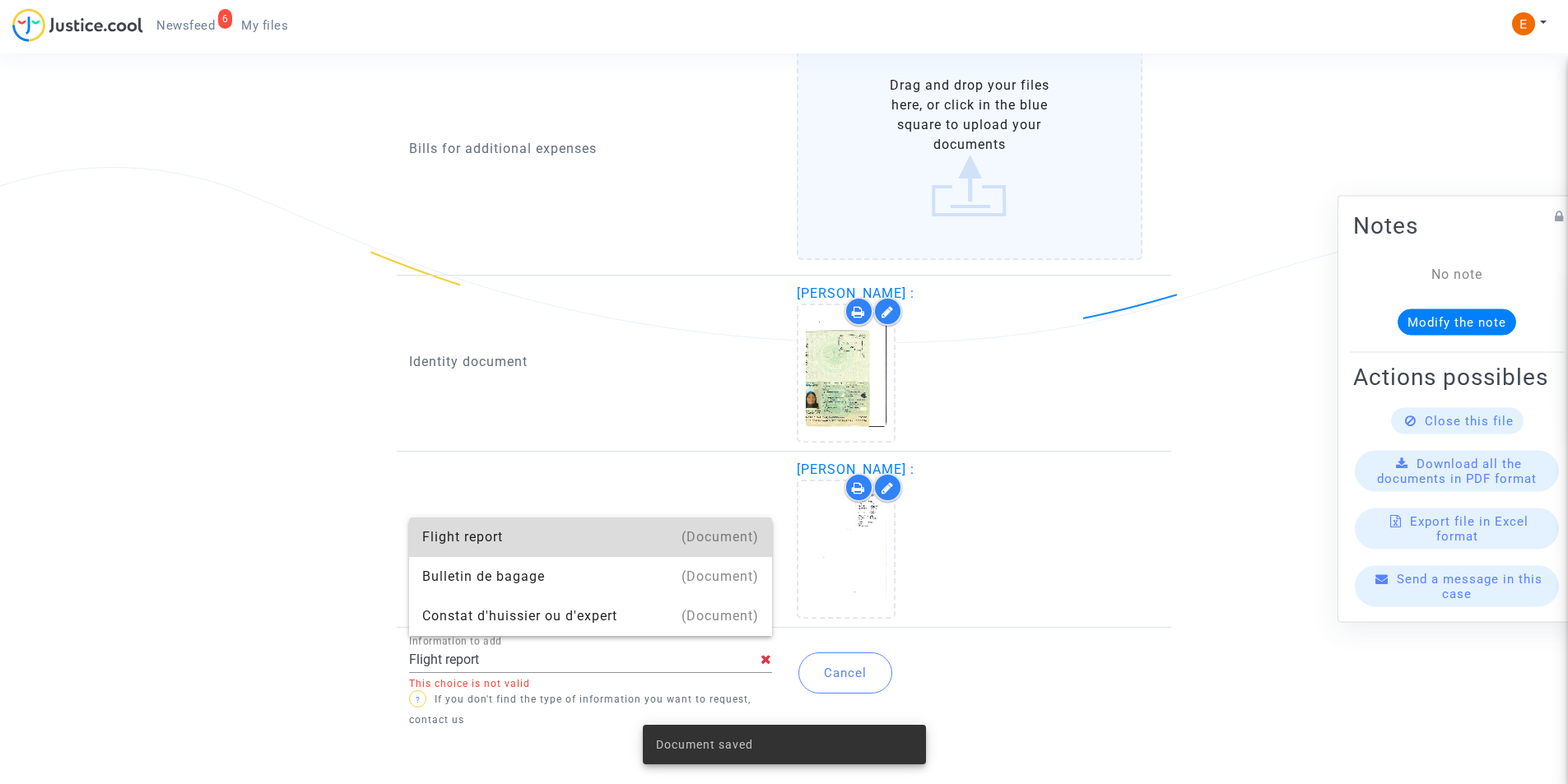
click at [569, 539] on div "Flight report" at bounding box center [589, 538] width 336 height 40
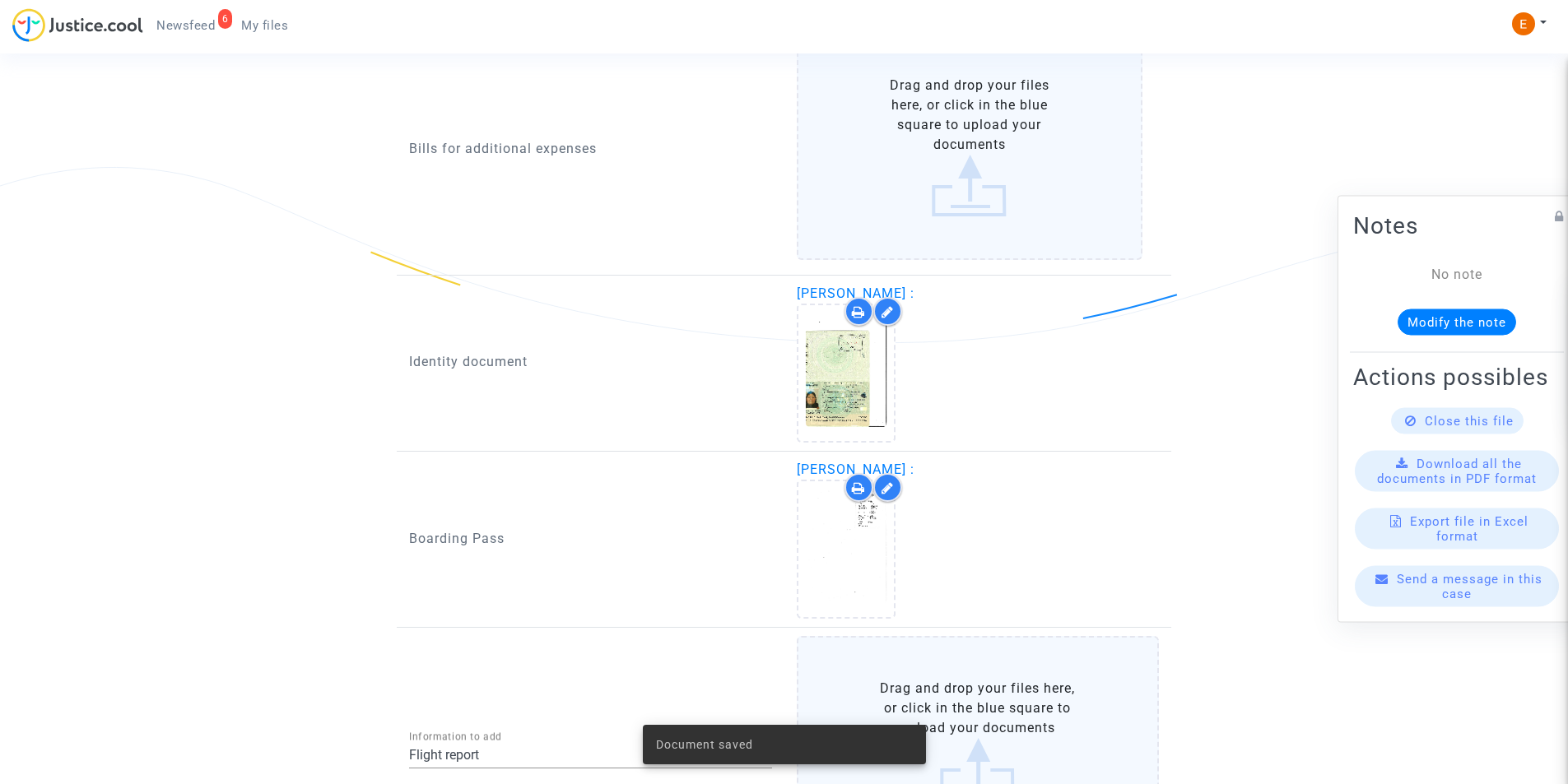
click at [999, 664] on label "Drag and drop your files here, or click in the blue square to upload your docum…" at bounding box center [979, 740] width 363 height 207
click at [0, 0] on input "Drag and drop your files here, or click in the blue square to upload your docum…" at bounding box center [0, 0] width 0 height 0
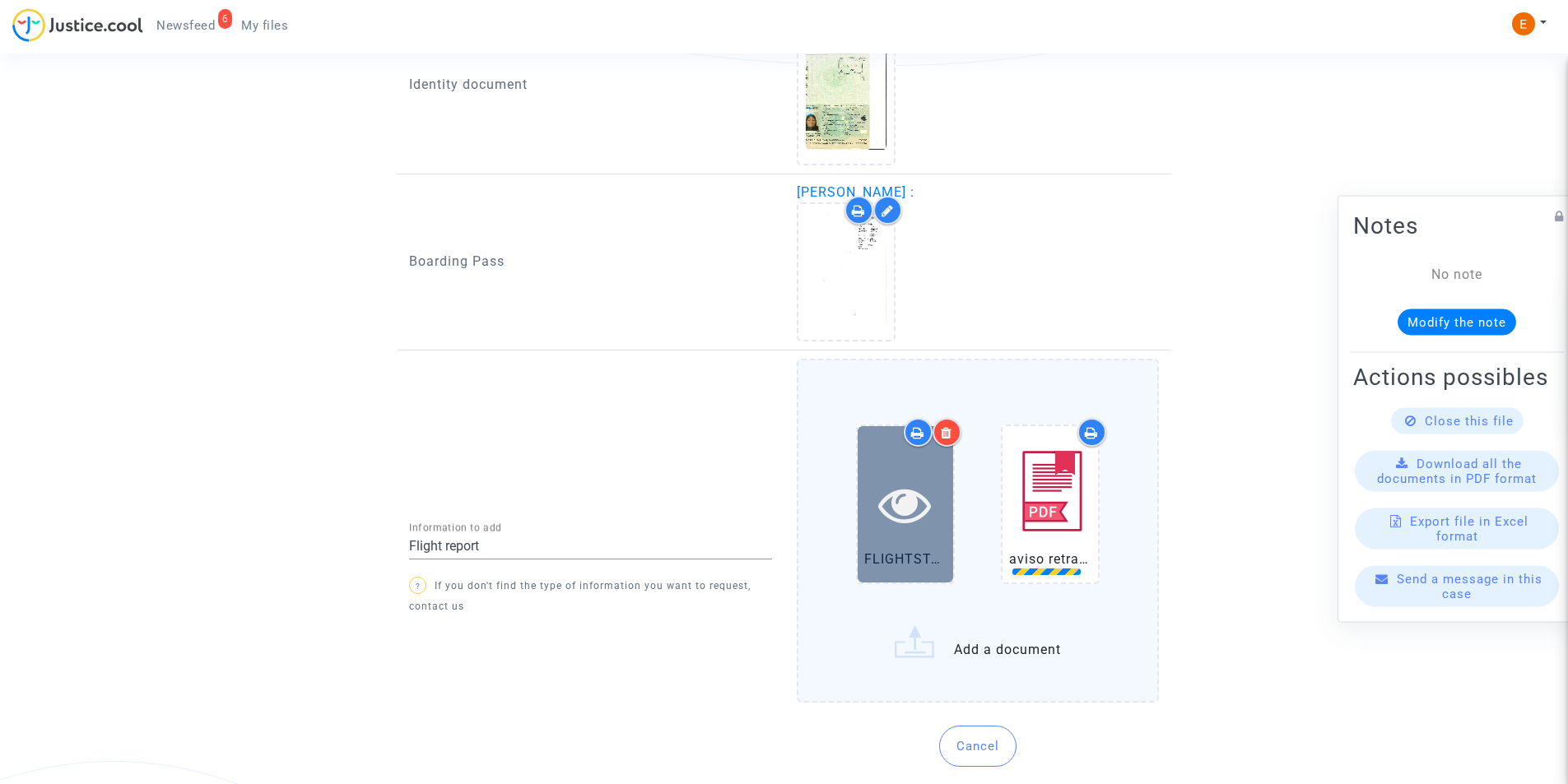
scroll to position [1475, 0]
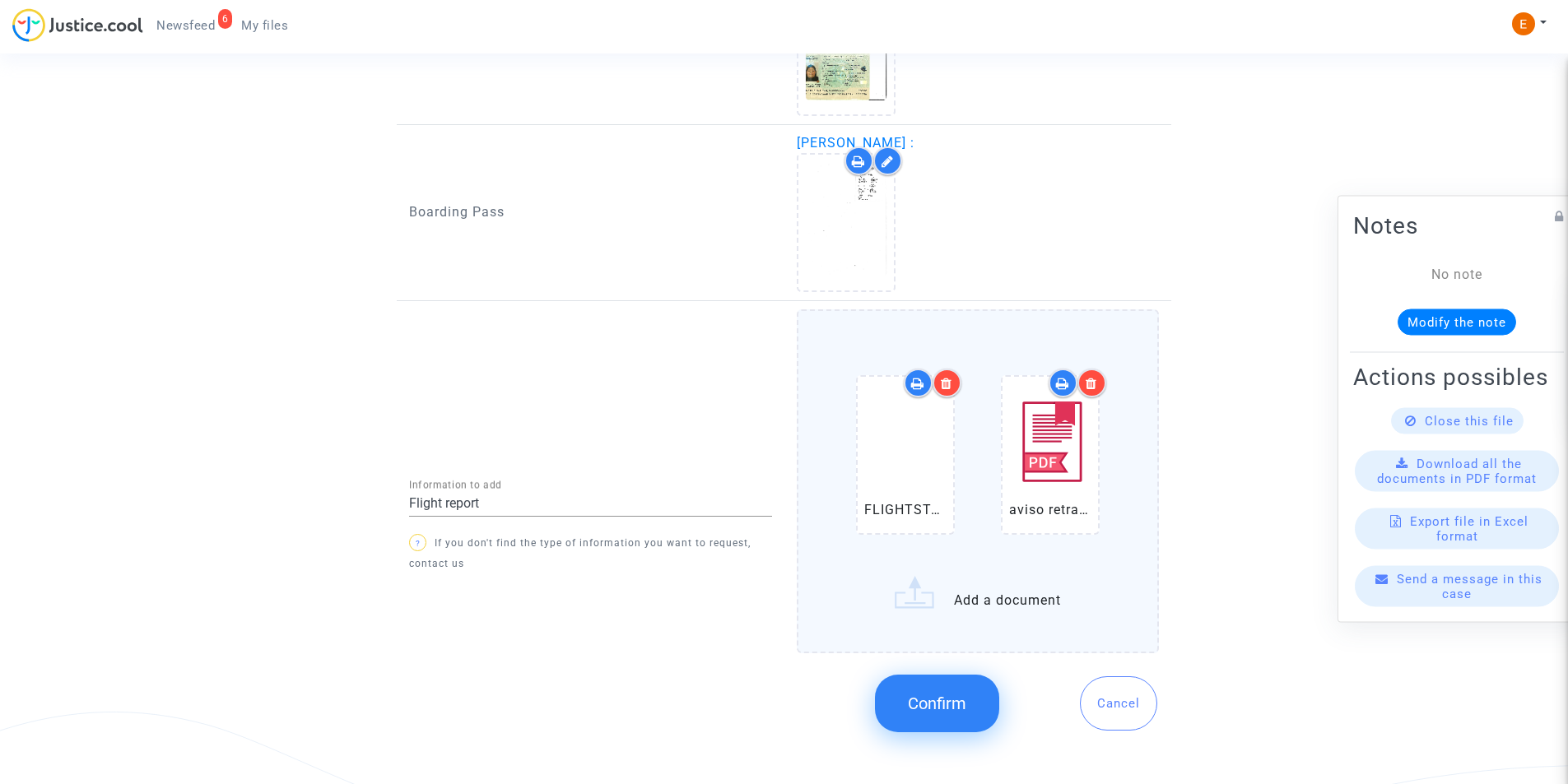
click at [938, 694] on span "Confirm" at bounding box center [937, 704] width 59 height 20
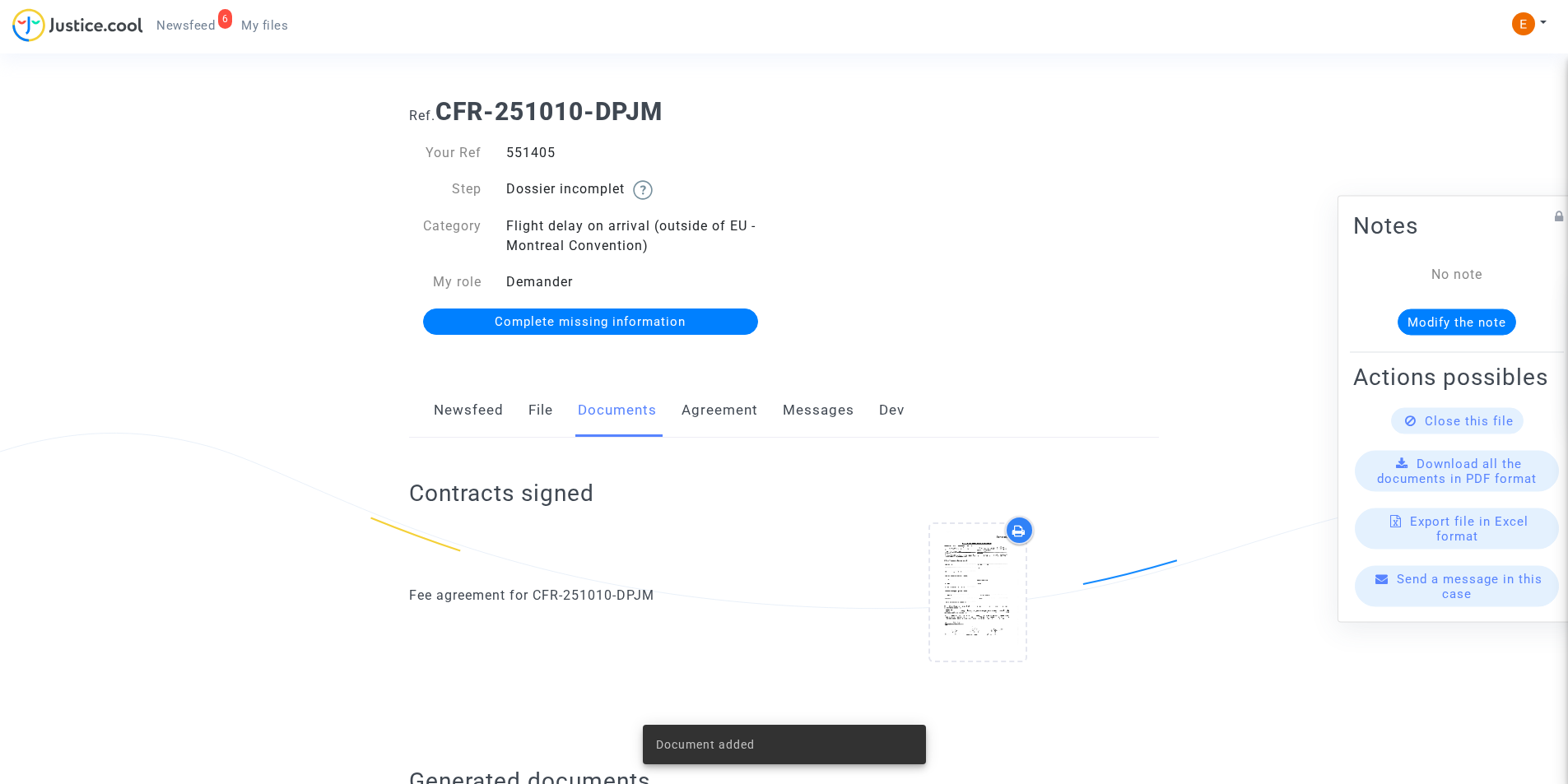
scroll to position [0, 0]
